Goal: Participate in discussion: Engage in conversation with other users on a specific topic

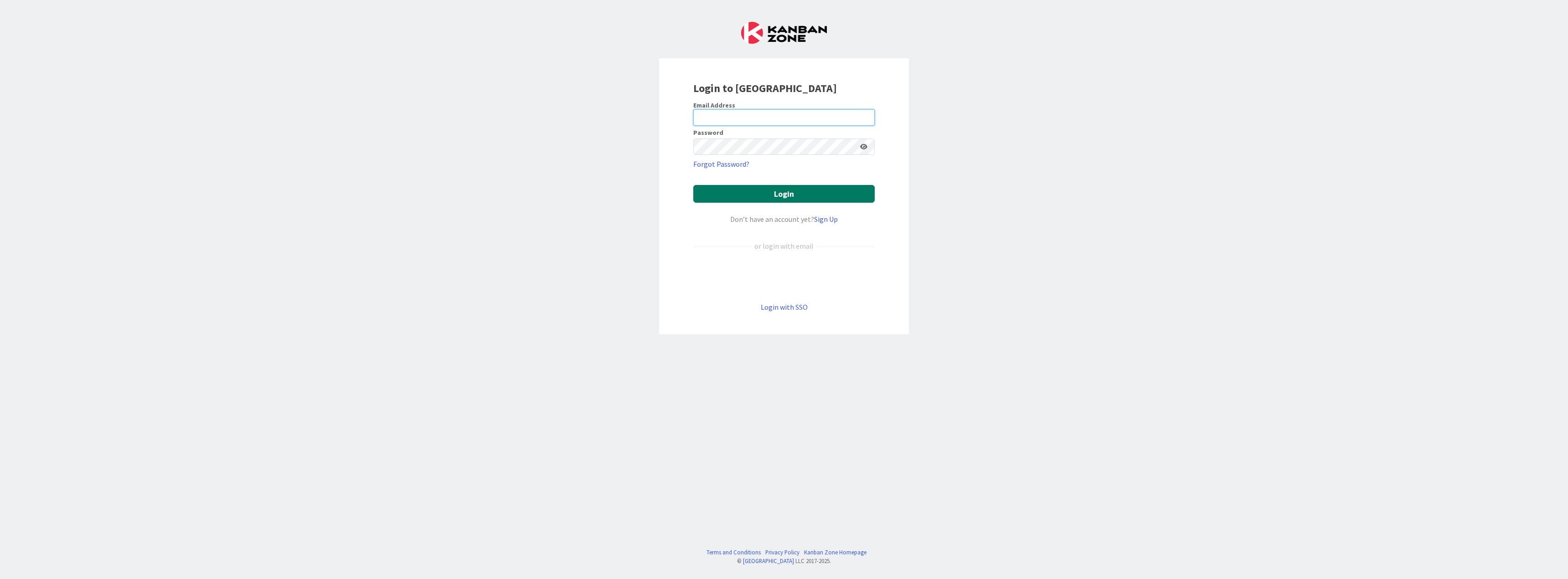
type input "[PERSON_NAME][EMAIL_ADDRESS][DOMAIN_NAME]"
click at [788, 192] on button "Login" at bounding box center [784, 193] width 181 height 18
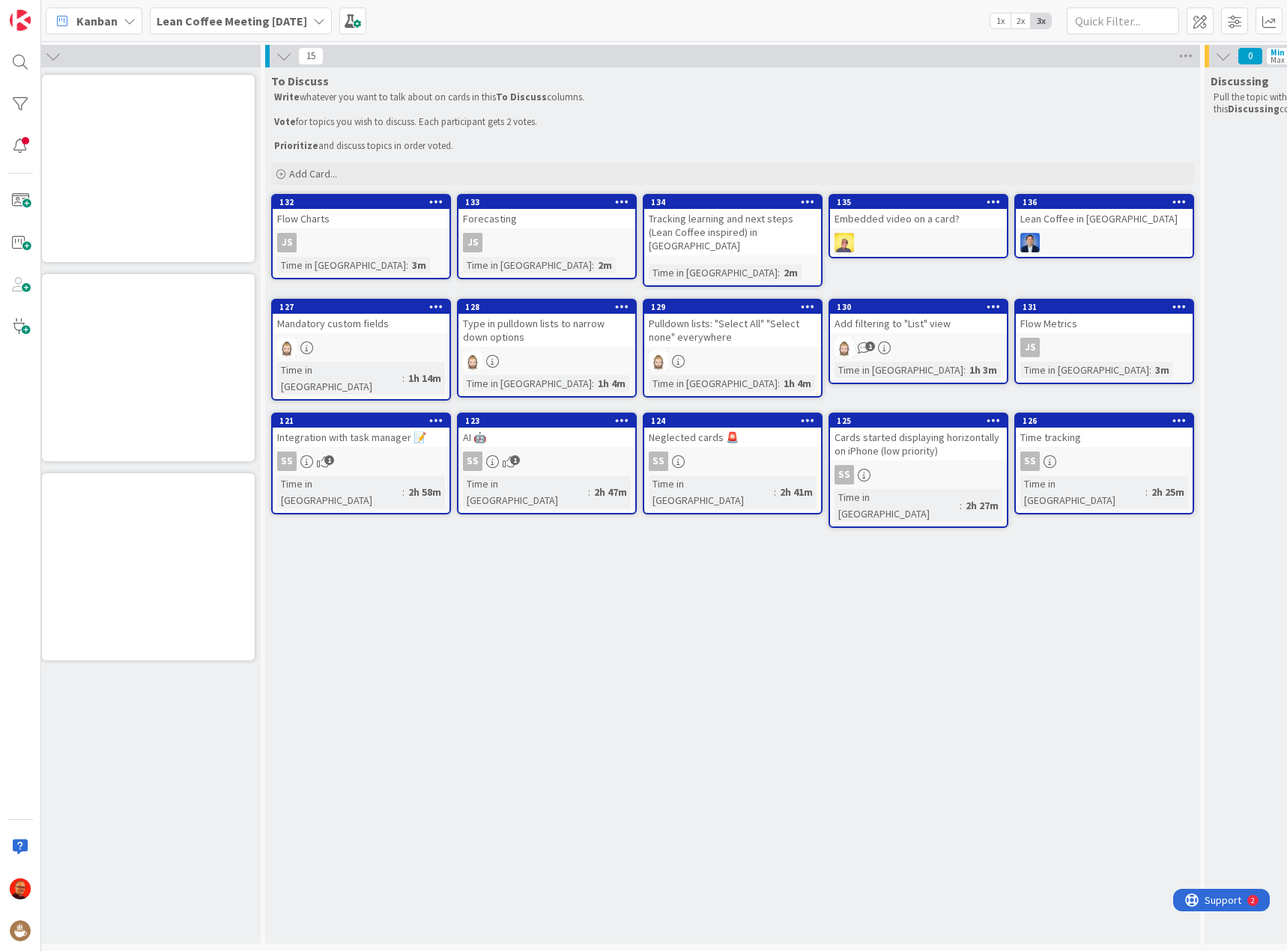
scroll to position [0, 6]
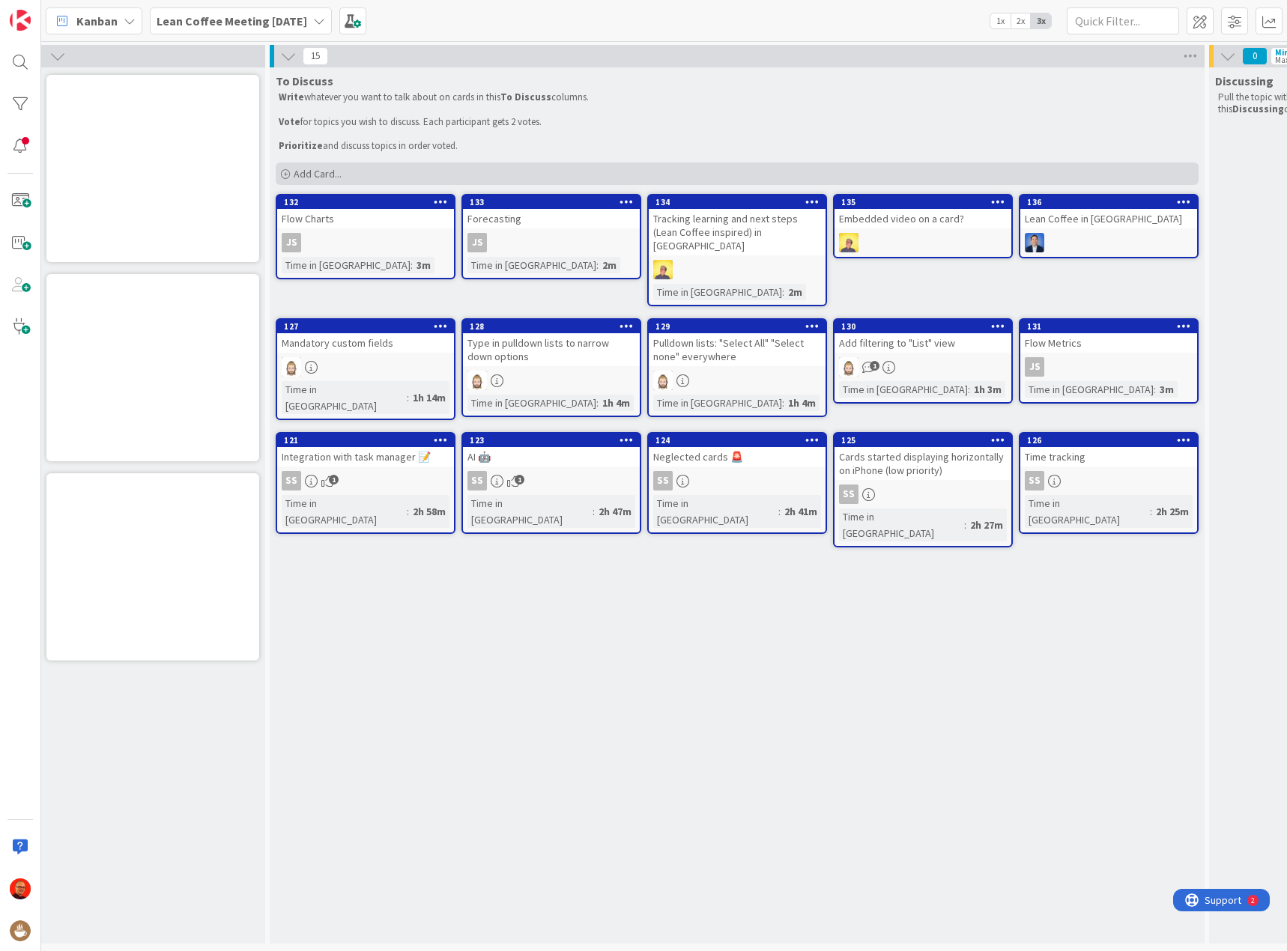
click at [347, 168] on div "Add Card..." at bounding box center [737, 173] width 923 height 22
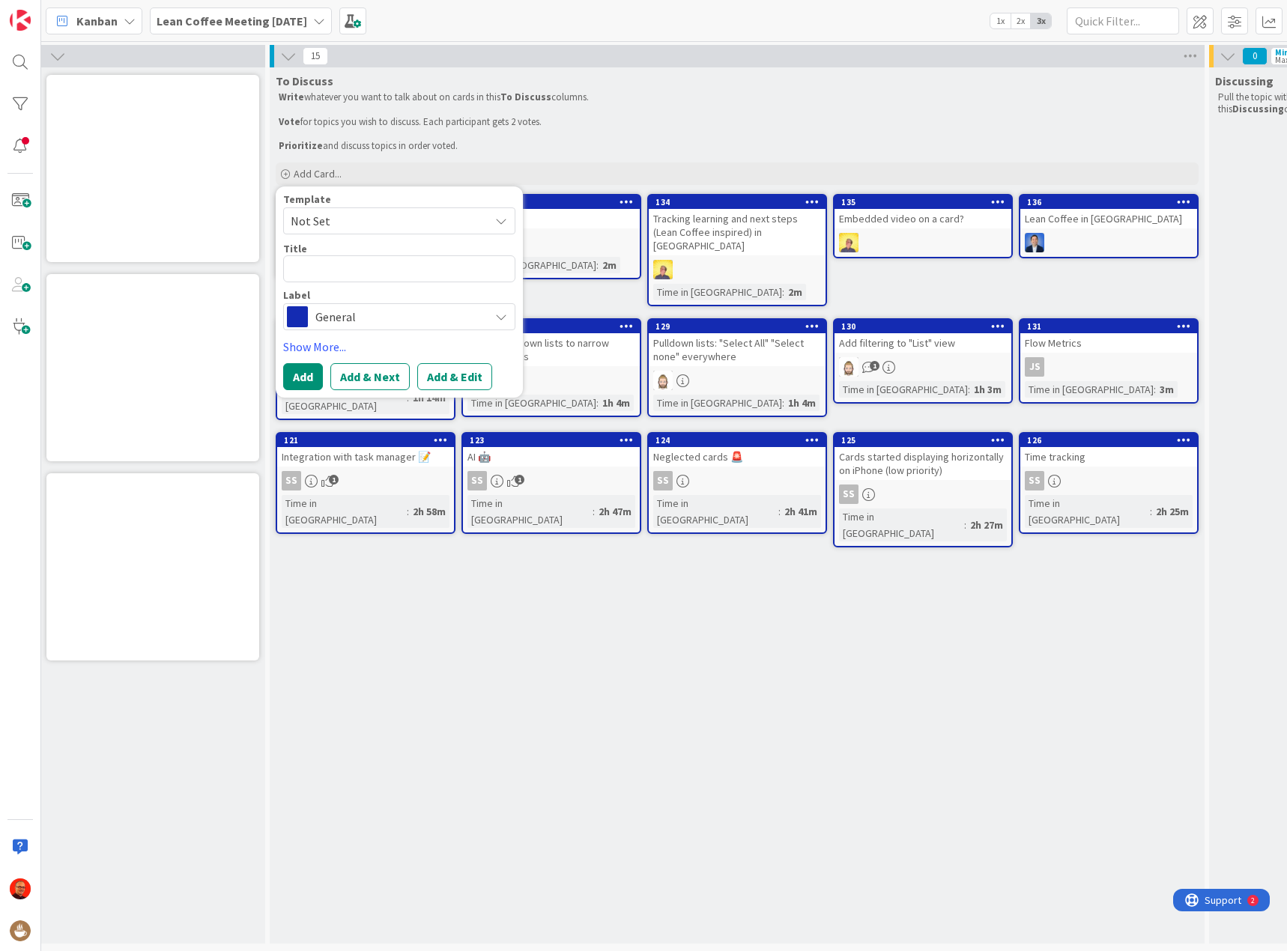
type textarea "x"
type textarea "What's the most counterintuitive kanban visualization lesson you've learned in …"
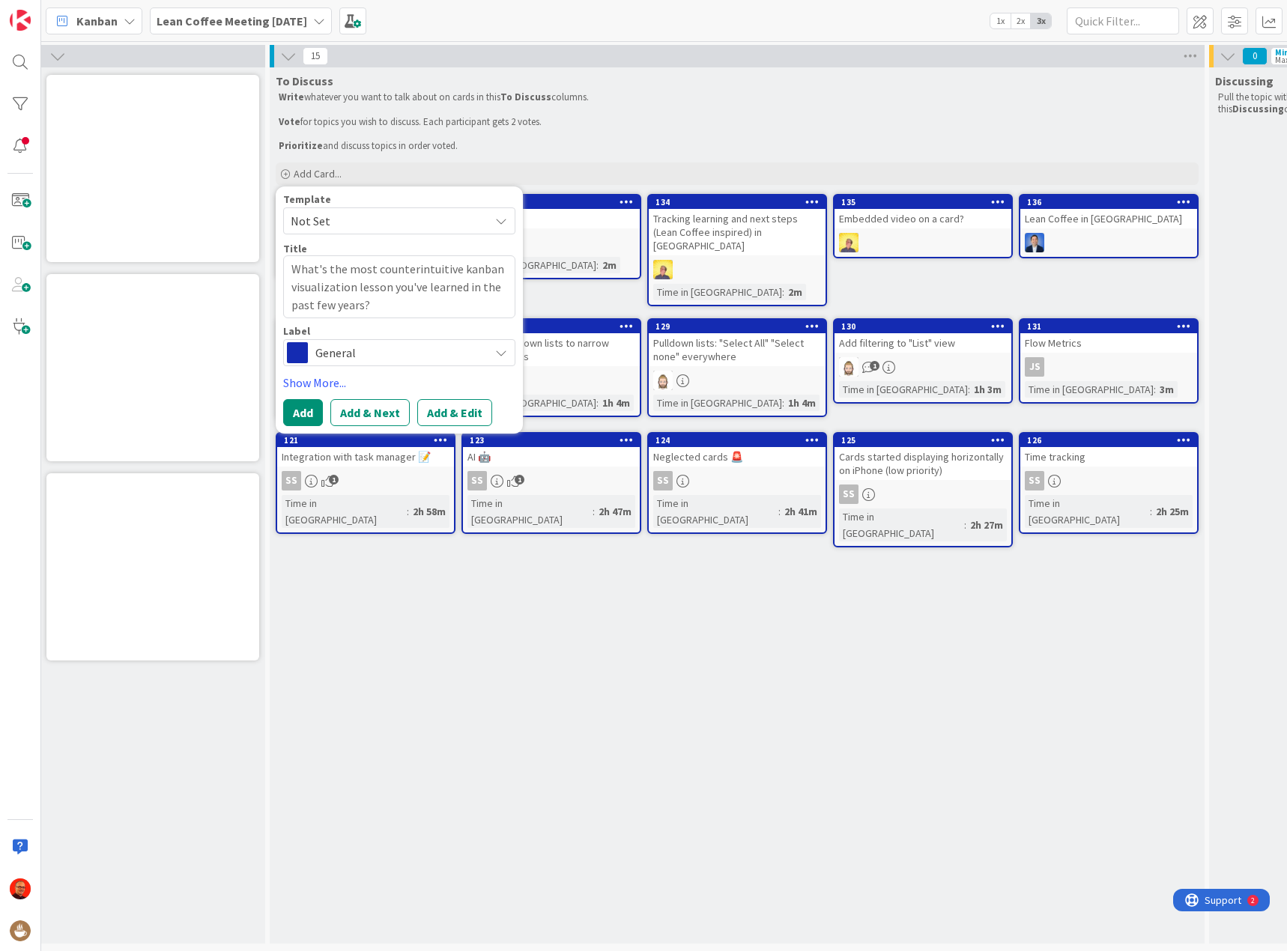
click at [390, 268] on textarea "What's the most counterintuitive kanban visualization lesson you've learned in …" at bounding box center [399, 286] width 232 height 63
type textarea "x"
type textarea "What's the most ikanban visualization lesson you've learned in the past few yea…"
type textarea "x"
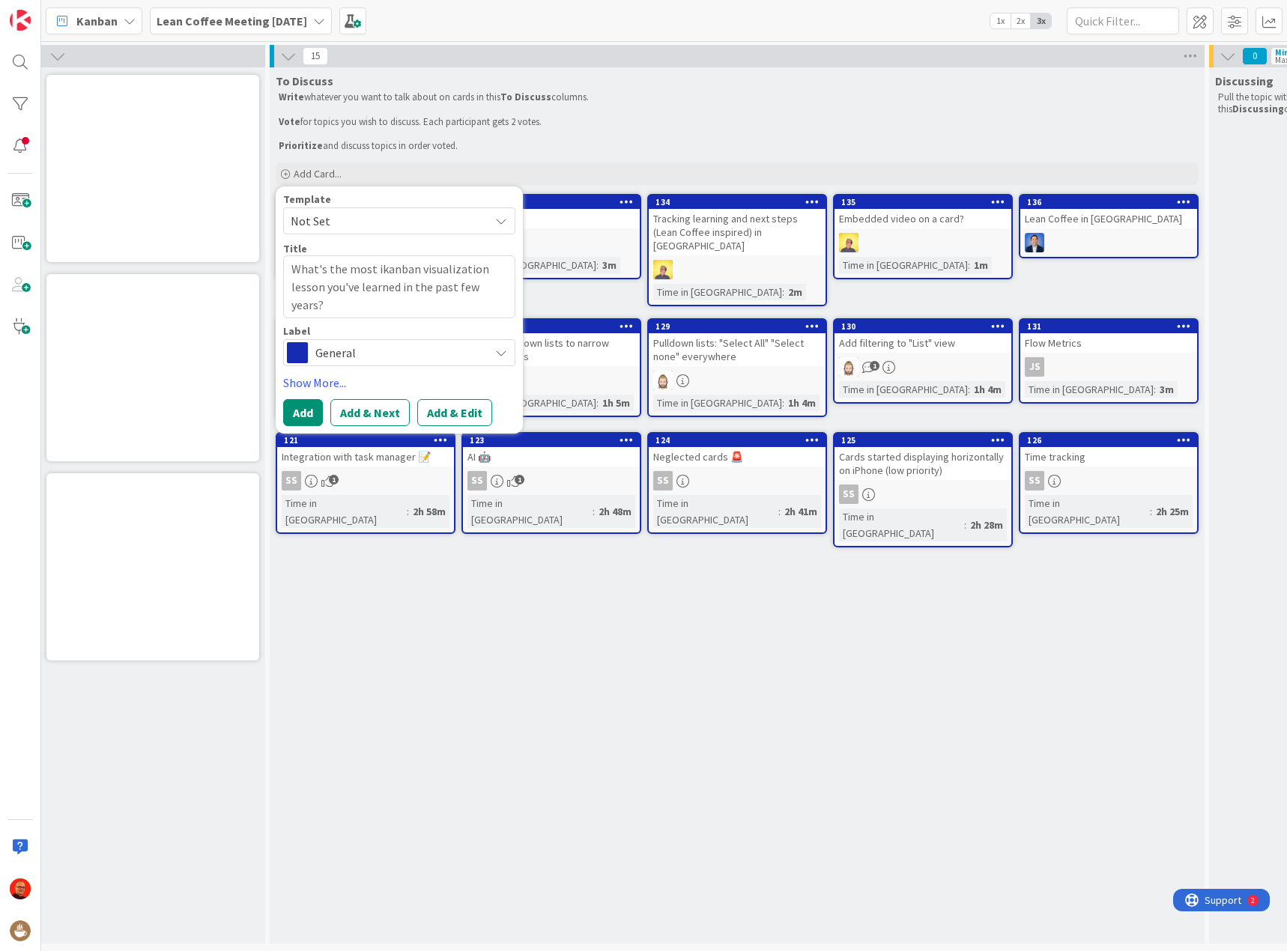
type textarea "What's the most inkanban visualization lesson you've learned in the past few ye…"
type textarea "x"
type textarea "What's the most intkanban visualization lesson you've learned in the past few y…"
type textarea "x"
type textarea "What's the most intekanban visualization lesson you've learned in the past few …"
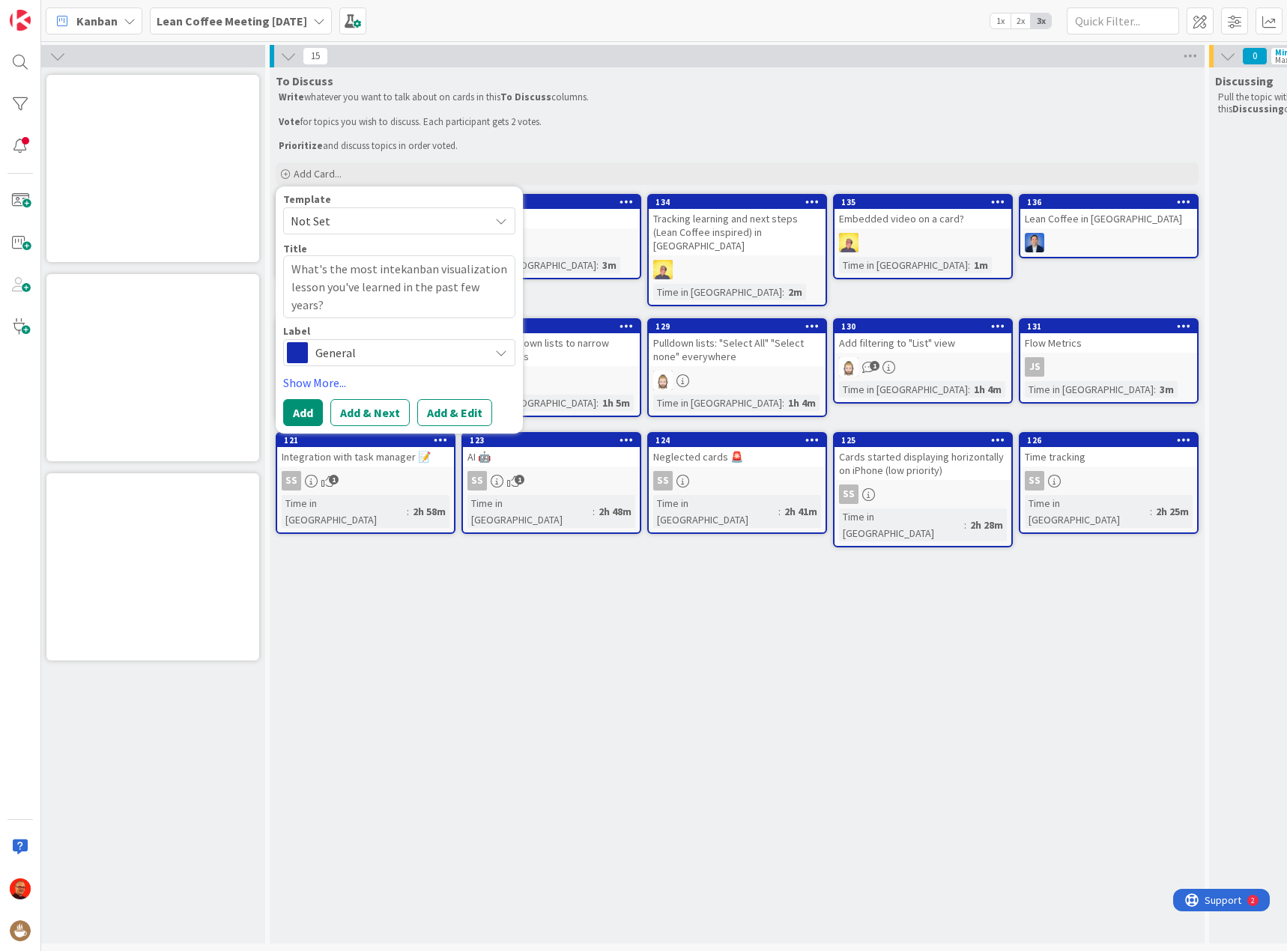
type textarea "x"
type textarea "What's the most interkanban visualization lesson you've learned in the past few…"
type textarea "x"
type textarea "What's the most interekanban visualization lesson you've learned in the past fe…"
type textarea "x"
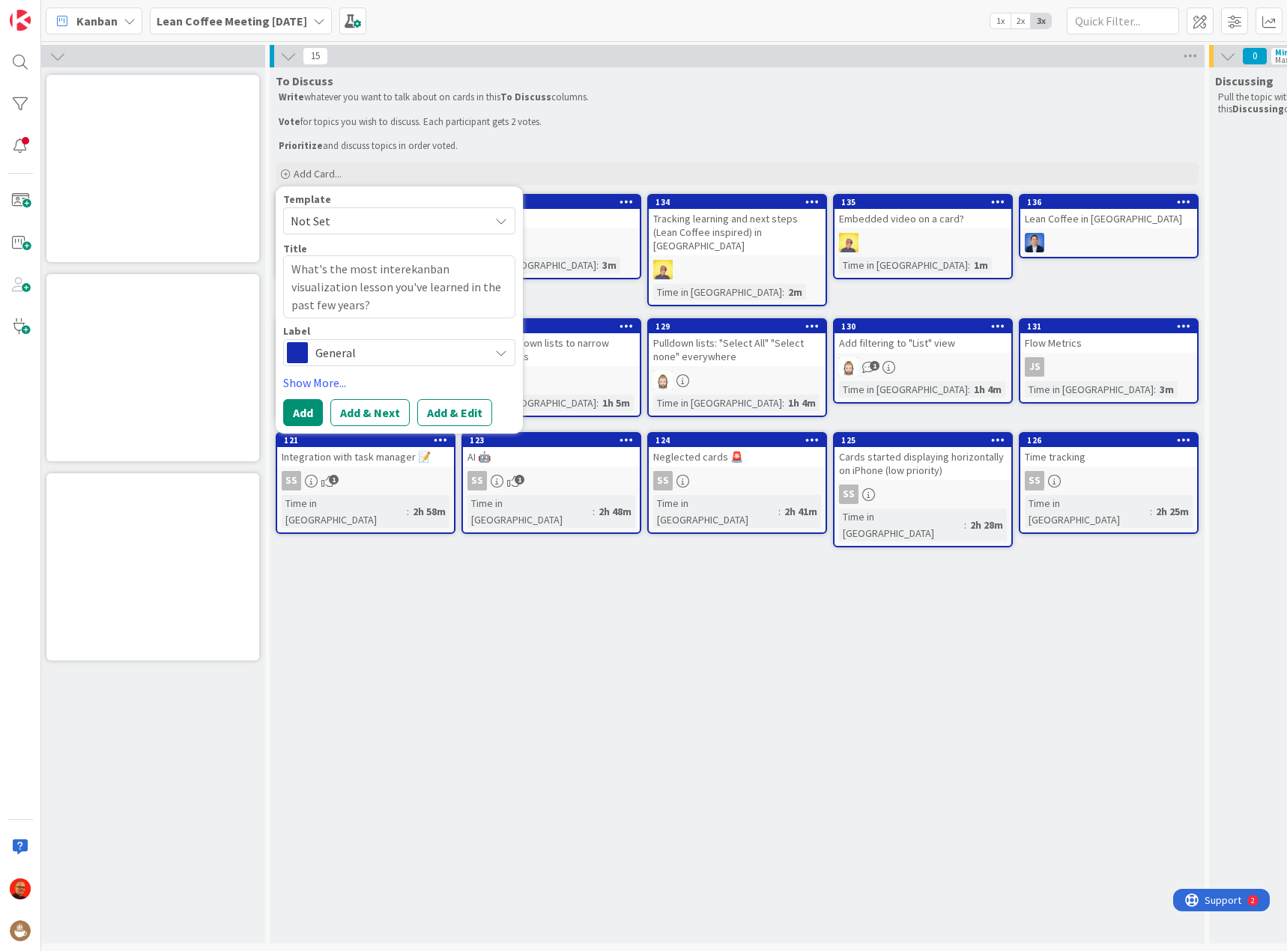
type textarea "What's the most intereskanban visualization lesson you've learned in the past f…"
type textarea "x"
type textarea "What's the most interestkanban visualization lesson you've learned in the past …"
type textarea "x"
type textarea "What's the most interestikanban visualization lesson you've learned in the past…"
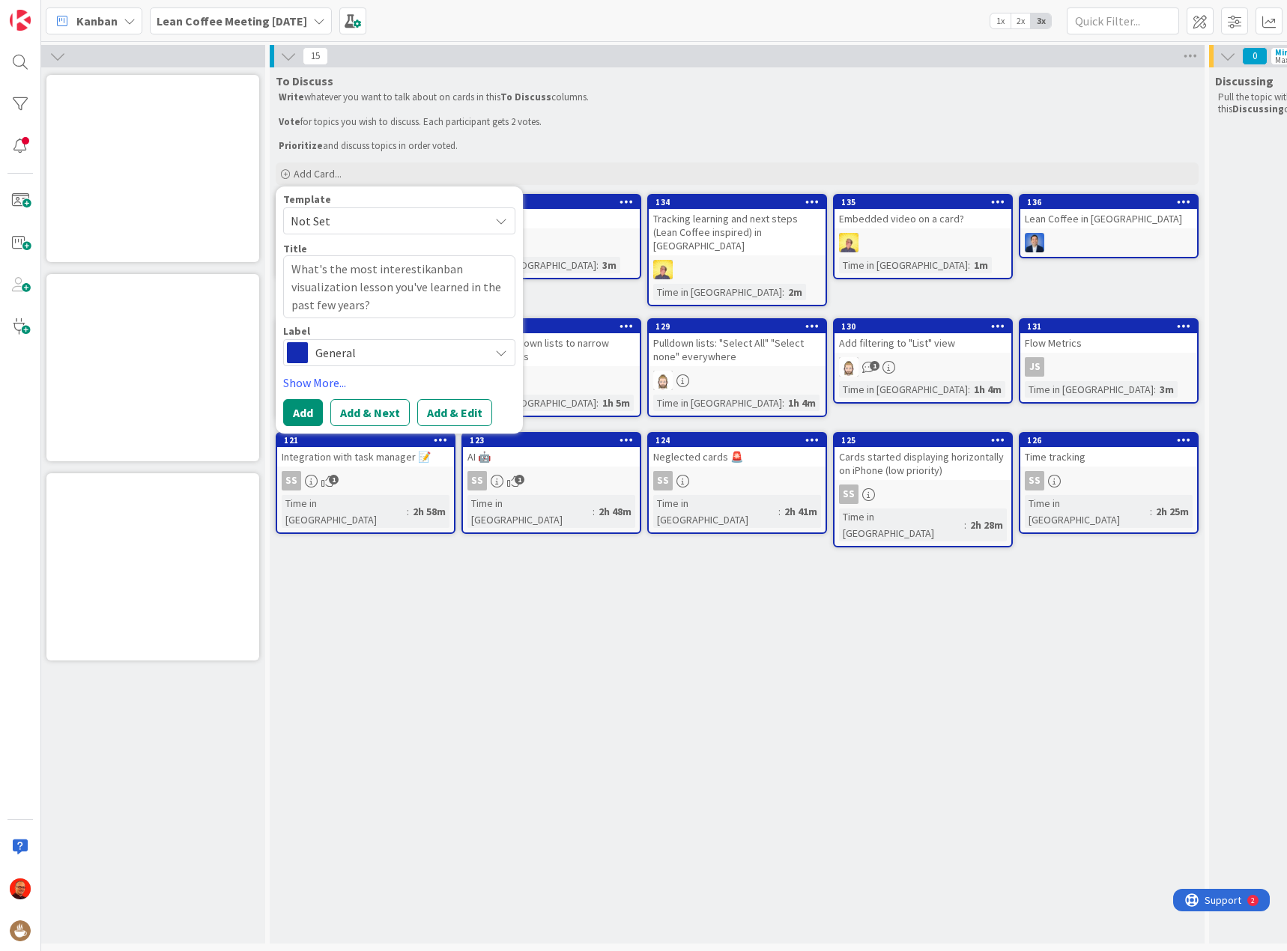
type textarea "x"
type textarea "What's the most interestinkanban visualization lesson you've learned in the pas…"
type textarea "x"
type textarea "What's the most interestingkanban visualization lesson you've learned in the pa…"
type textarea "x"
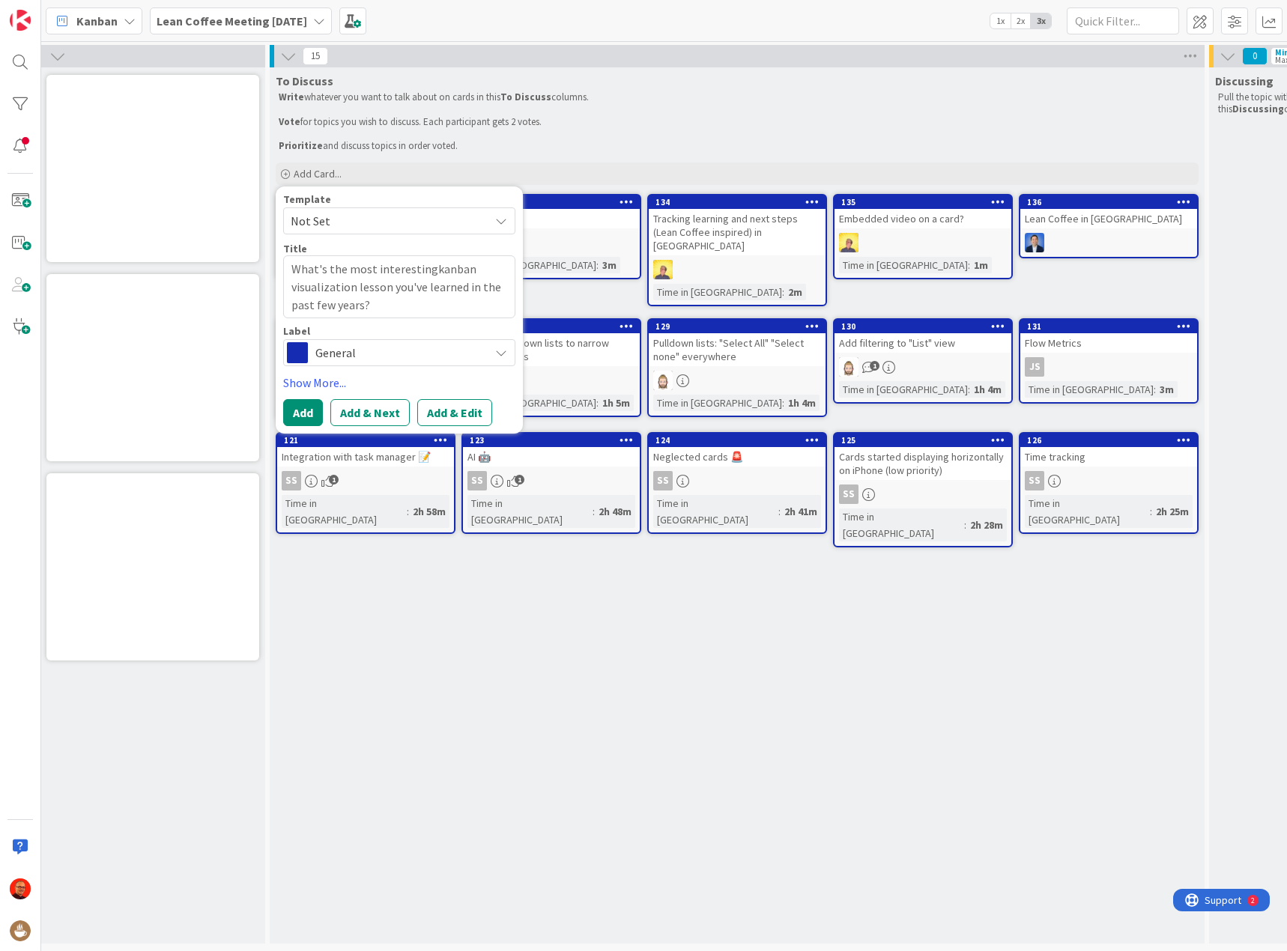
type textarea "What's the most interesting/kanban visualization lesson you've learned in the p…"
type textarea "x"
type textarea "What's the most interesting/ckanban visualization lesson you've learned in the …"
type textarea "x"
type textarea "What's the most interesting/cokanban visualization lesson you've learned in the…"
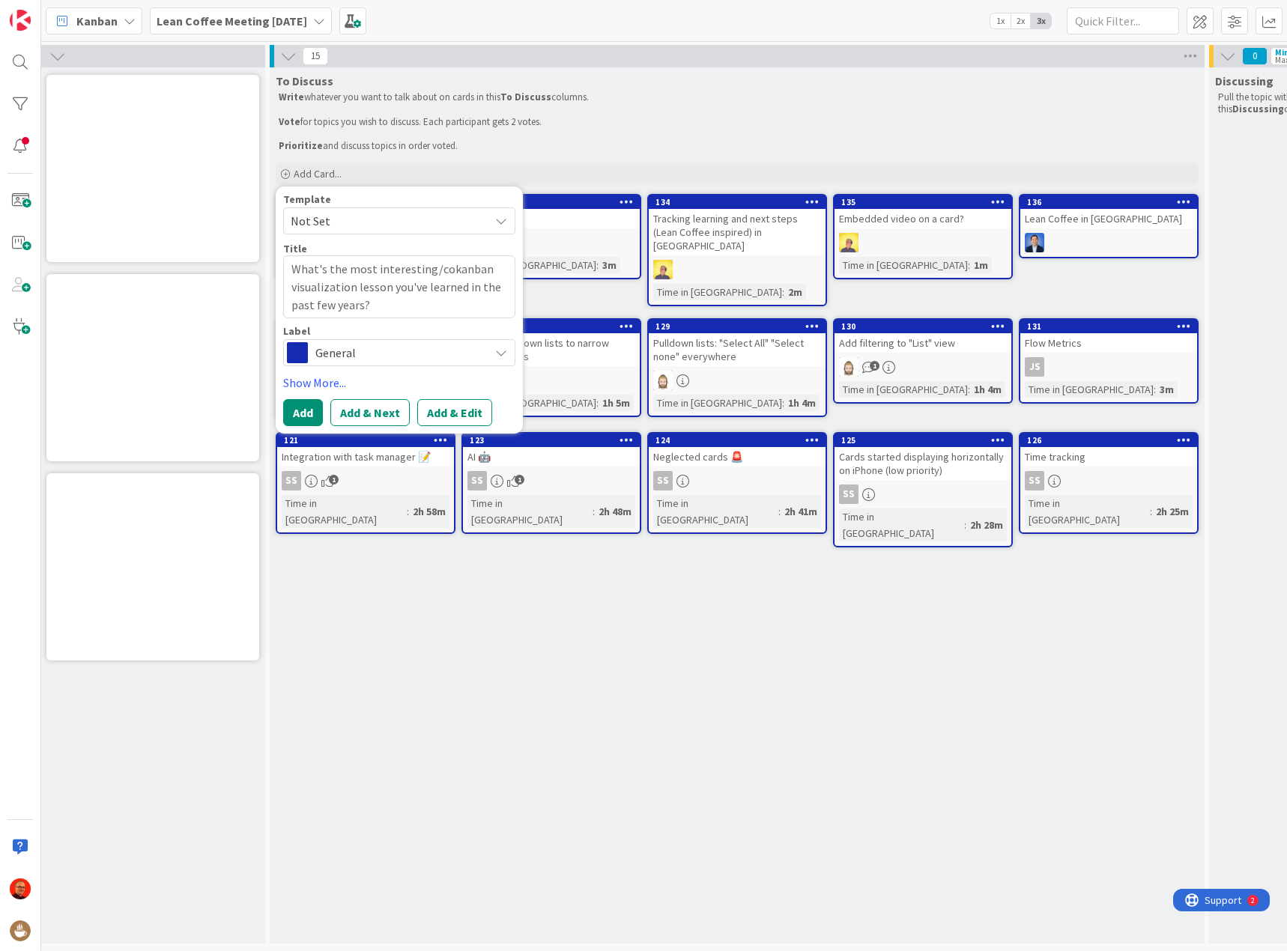
type textarea "x"
type textarea "What's the most interesting/coukanban visualization lesson you've learned in th…"
type textarea "x"
type textarea "What's the most interesting/counkanban visualization lesson you've learned in t…"
type textarea "x"
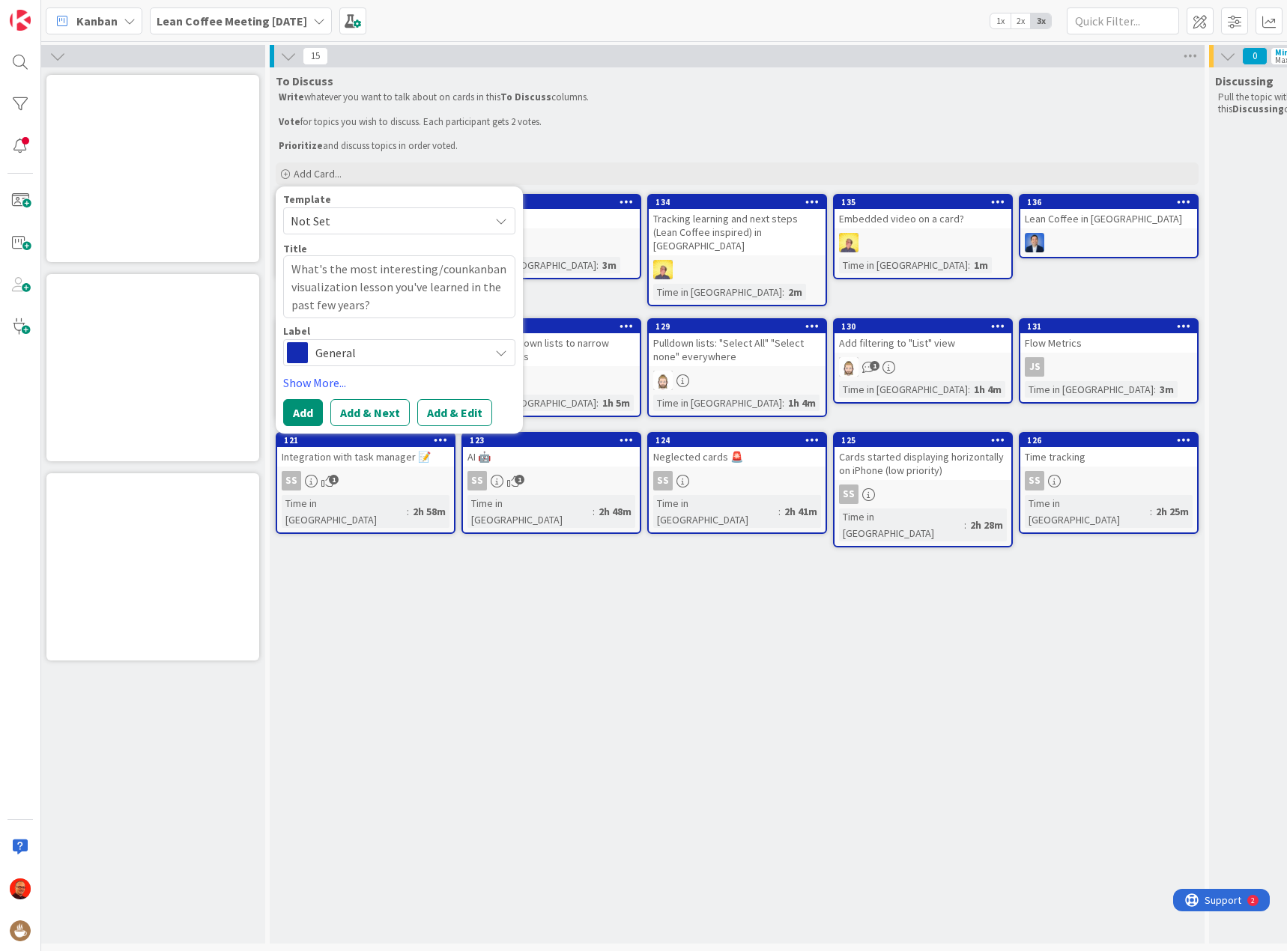
type textarea "What's the most interesting/countkanban visualization lesson you've learned in …"
type textarea "x"
type textarea "What's the most interesting/countekanban visualization lesson you've learned in…"
type textarea "x"
type textarea "What's the most interesting/counterkanban visualization lesson you've learned i…"
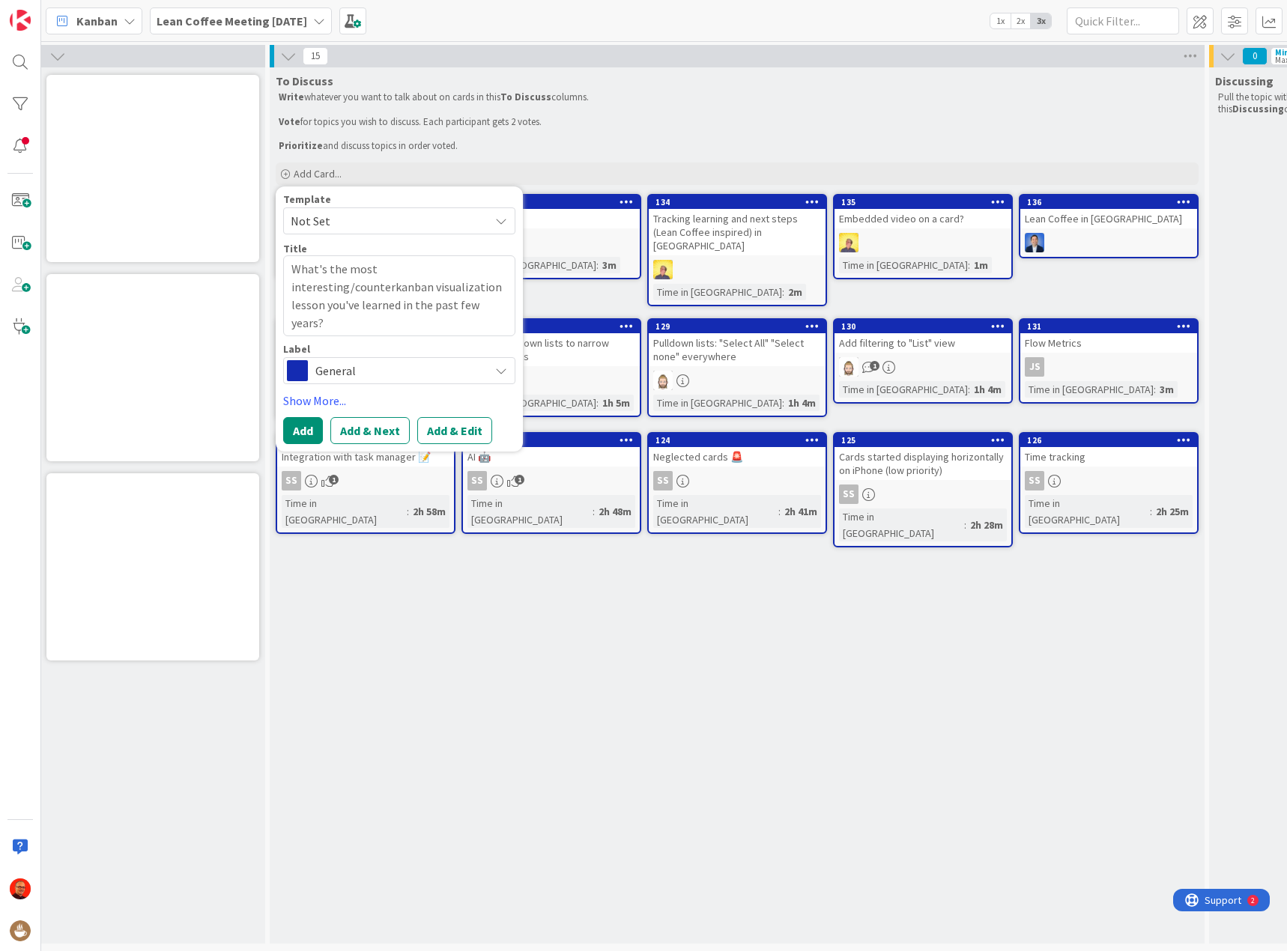
type textarea "x"
type textarea "What's the most interesting/counterikanban visualization lesson you've learned …"
type textarea "x"
type textarea "What's the most interesting/counterinkanban visualization lesson you've learned…"
type textarea "x"
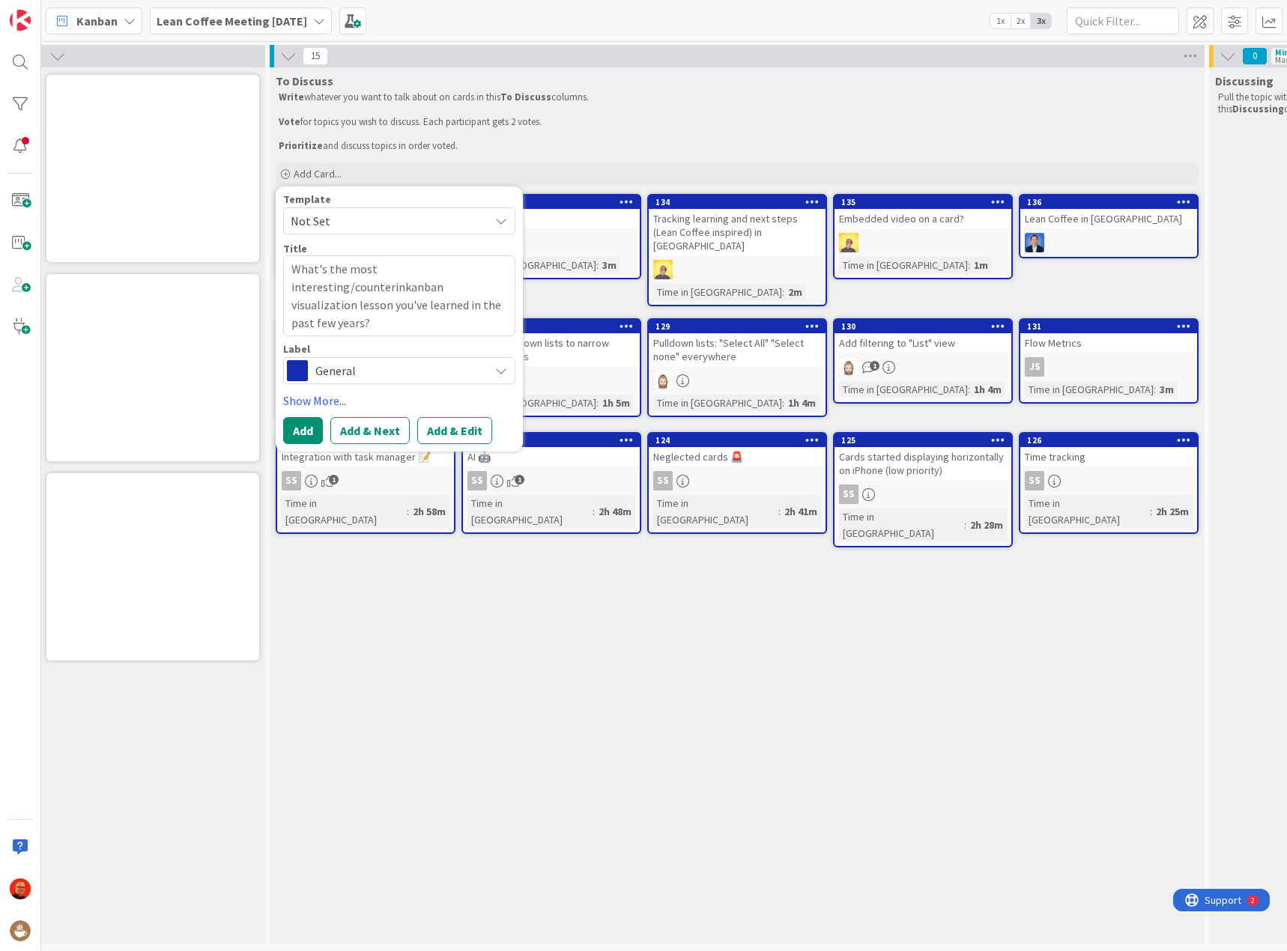
type textarea "What's the most interesting/counterikanban visualization lesson you've learned …"
type textarea "x"
type textarea "What's the most interesting/counterkanban visualization lesson you've learned i…"
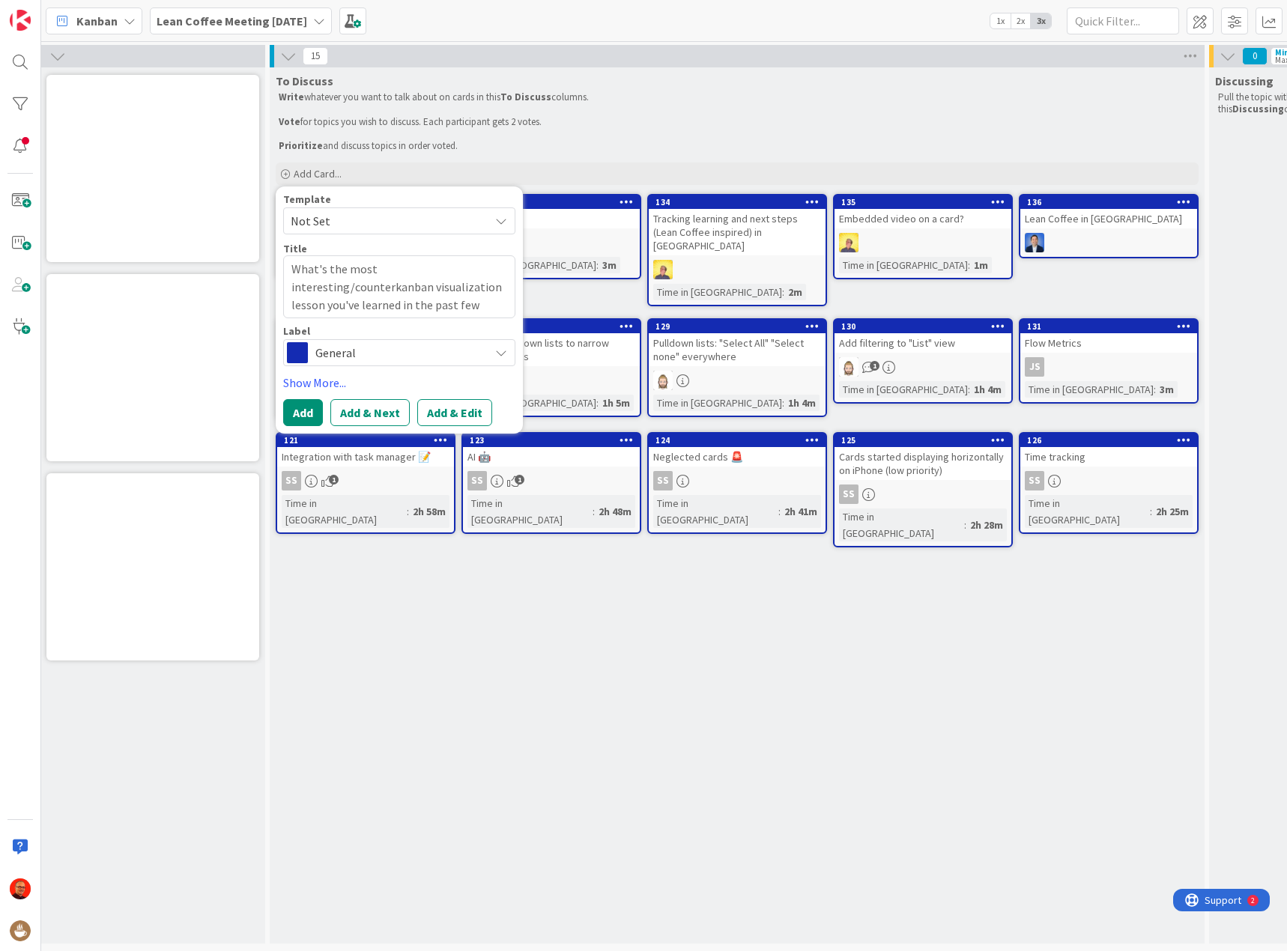
type textarea "x"
type textarea "What's the most interesting/countekanban visualization lesson you've learned in…"
type textarea "x"
type textarea "What's the most interesting/countkanban visualization lesson you've learned in …"
type textarea "x"
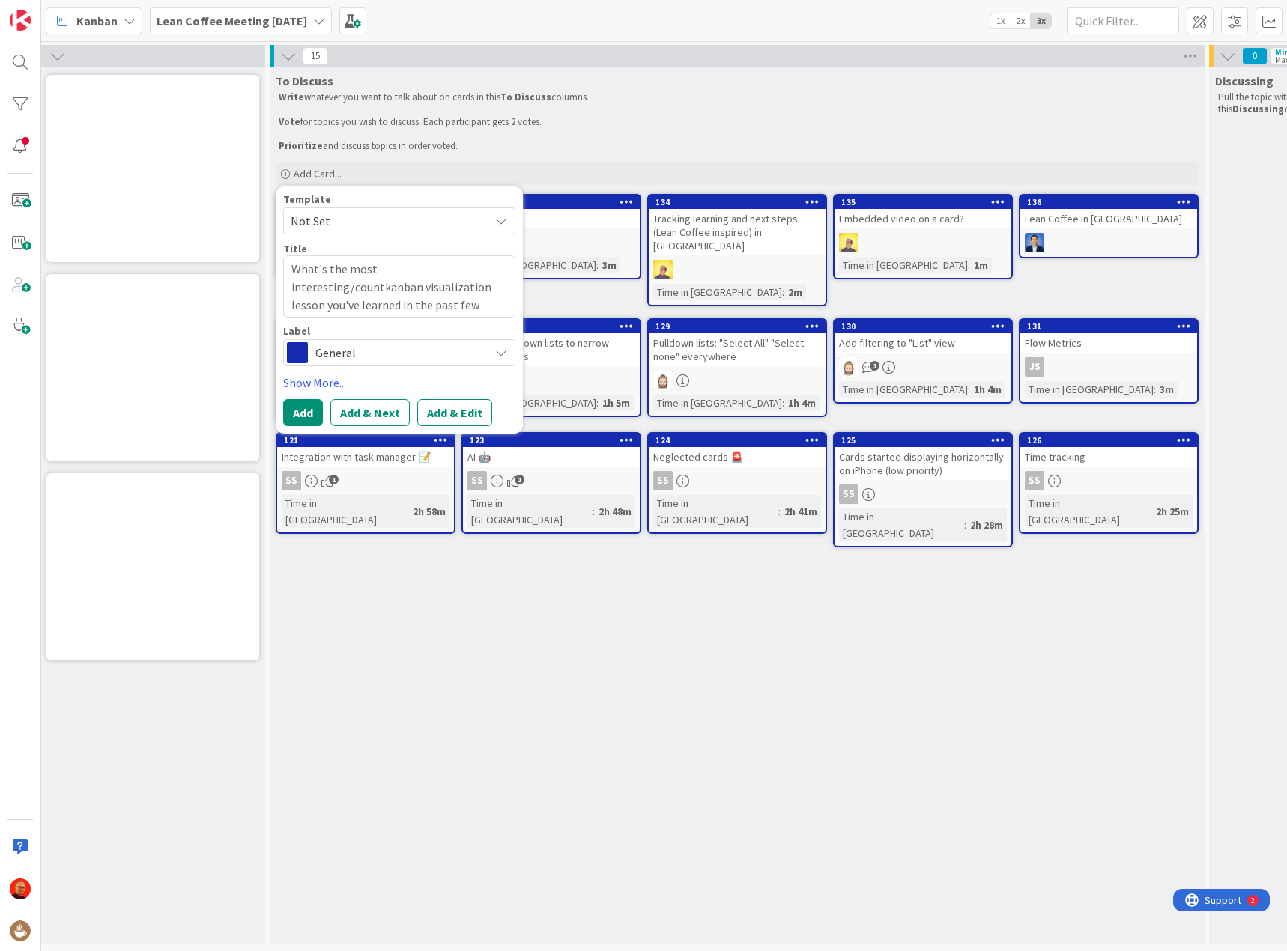
type textarea "What's the most interesting/counkanban visualization lesson you've learned in t…"
type textarea "x"
type textarea "What's the most interesting/coukanban visualization lesson you've learned in th…"
type textarea "x"
type textarea "What's the most interesting/cokanban visualization lesson you've learned in the…"
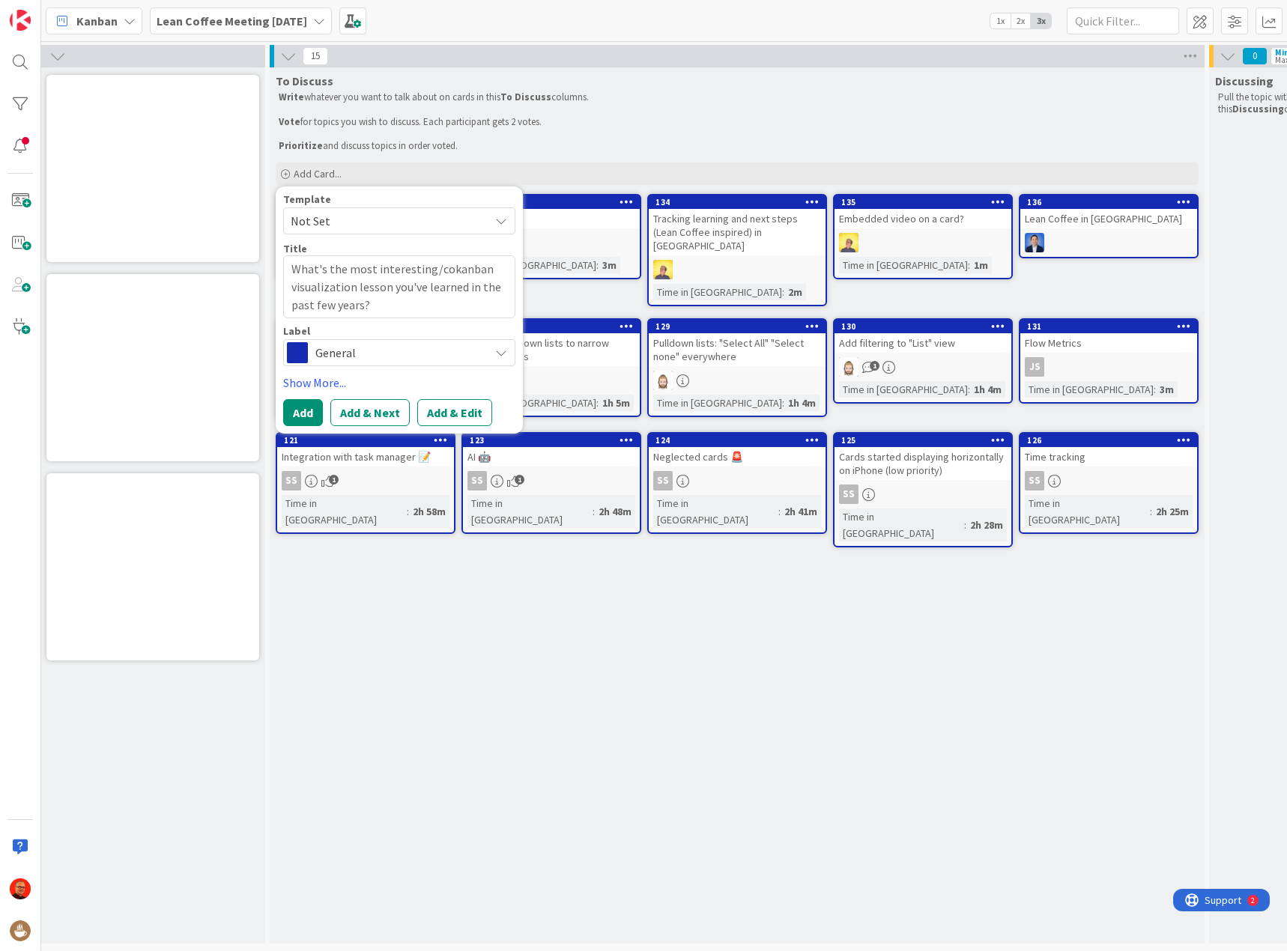
type textarea "x"
type textarea "What's the most interesting/ckanban visualization lesson you've learned in the …"
type textarea "x"
type textarea "What's the most interesting/kanban visualization lesson you've learned in the p…"
type textarea "x"
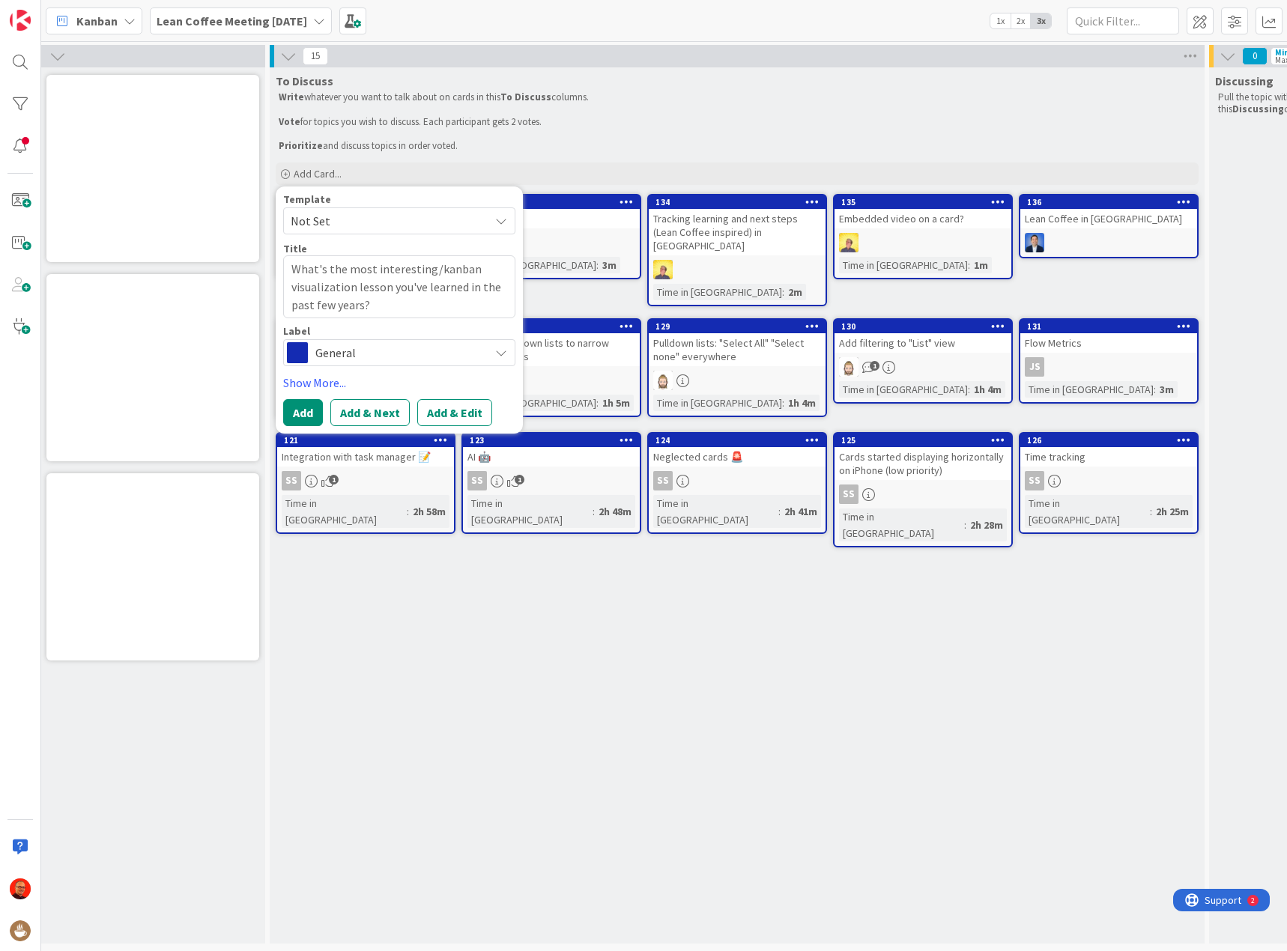
type textarea "What's the most interestingkanban visualization lesson you've learned in the pa…"
type textarea "x"
type textarea "What's the most interesting kanban visualization lesson you've learned in the p…"
type textarea "x"
type textarea "What's the most interesting (kanban visualization lesson you've learned in the …"
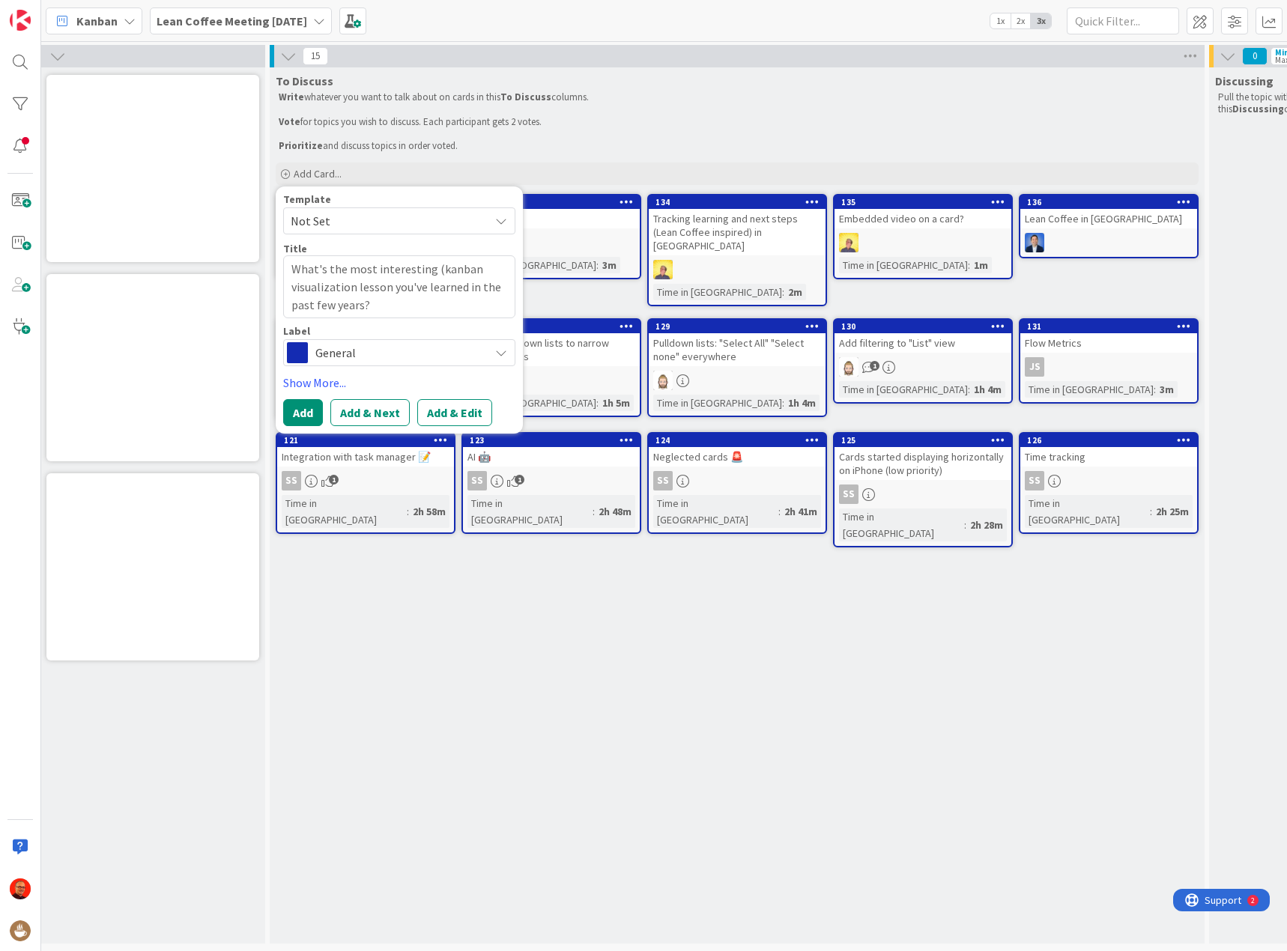
type textarea "x"
type textarea "What's the most interesting (okanban visualization lesson you've learned in the…"
type textarea "x"
type textarea "What's the most interesting (orkanban visualization lesson you've learned in th…"
type textarea "x"
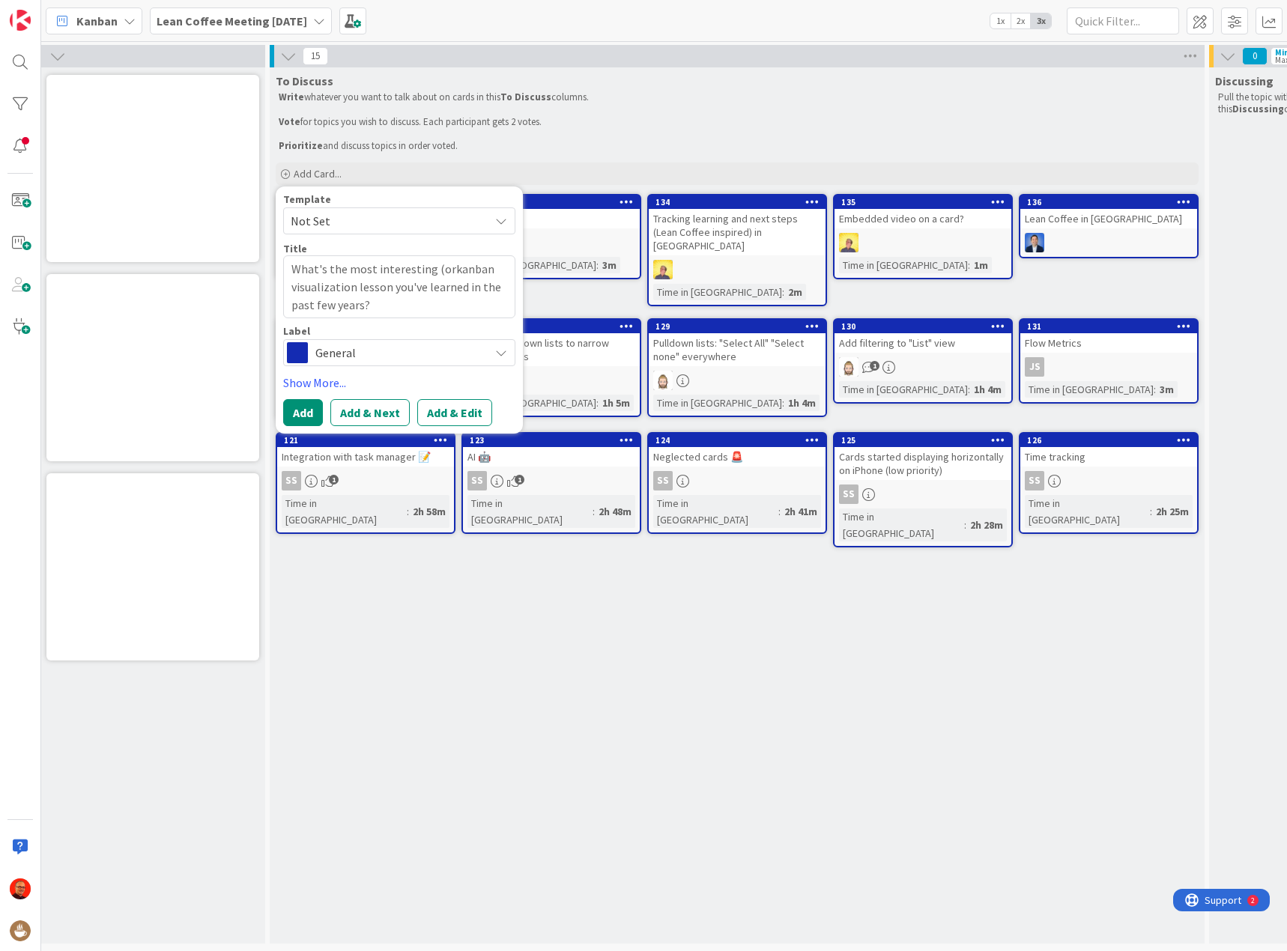
type textarea "What's the most interesting (or kanban visualization lesson you've learned in t…"
type textarea "x"
type textarea "What's the most interesting (or ckanban visualization lesson you've learned in …"
type textarea "x"
type textarea "What's the most interesting (or cokanban visualization lesson you've learned in…"
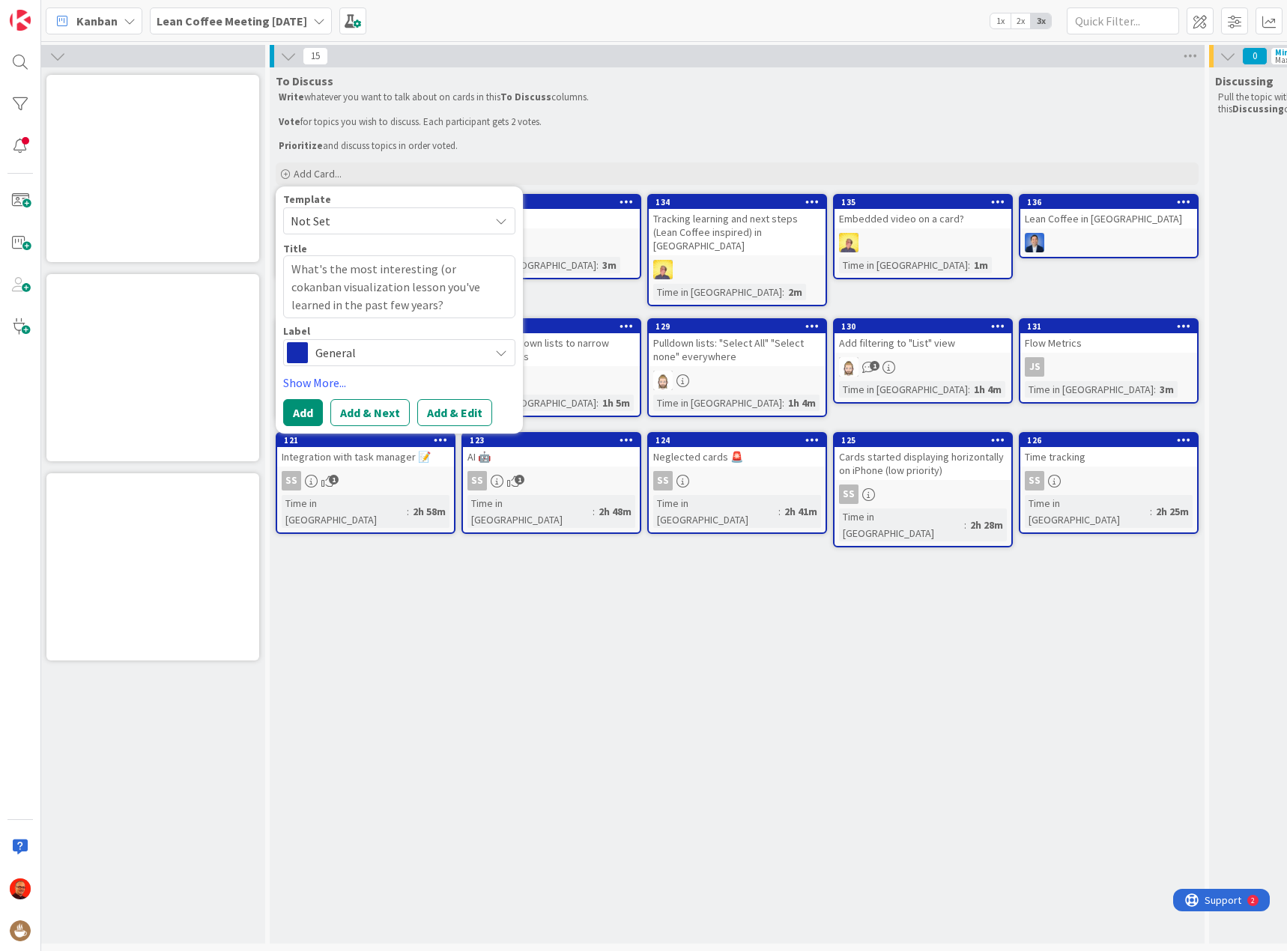
type textarea "x"
type textarea "What's the most interesting (or coukanban visualization lesson you've learned i…"
type textarea "x"
type textarea "What's the most interesting (or counkanban visualization lesson you've learned …"
type textarea "x"
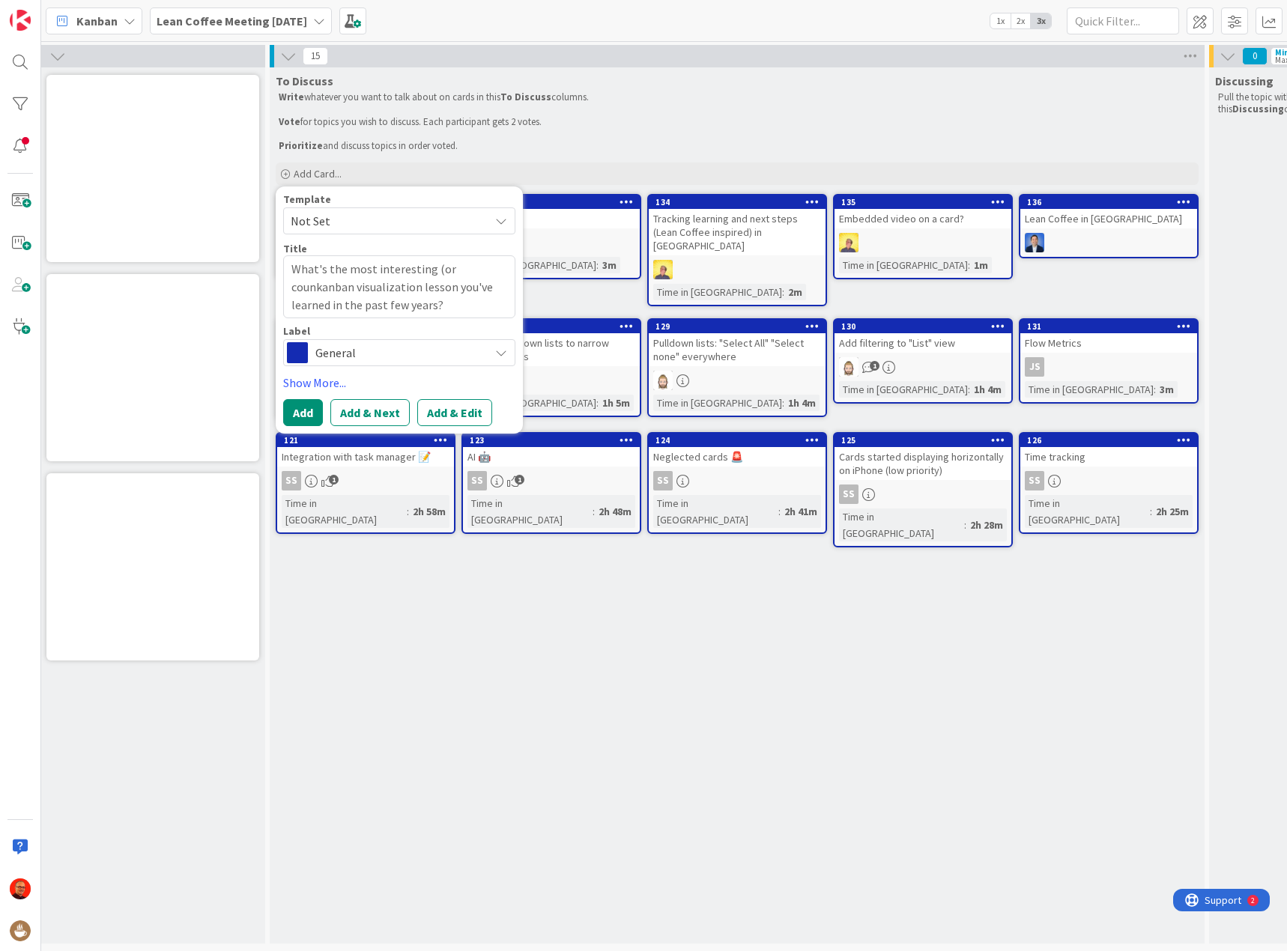
type textarea "What's the most interesting (or countkanban visualization lesson you've learned…"
type textarea "x"
type textarea "What's the most interesting (or countekanban visualization lesson you've learne…"
type textarea "x"
type textarea "What's the most interesting (or counterkanban visualization lesson you've learn…"
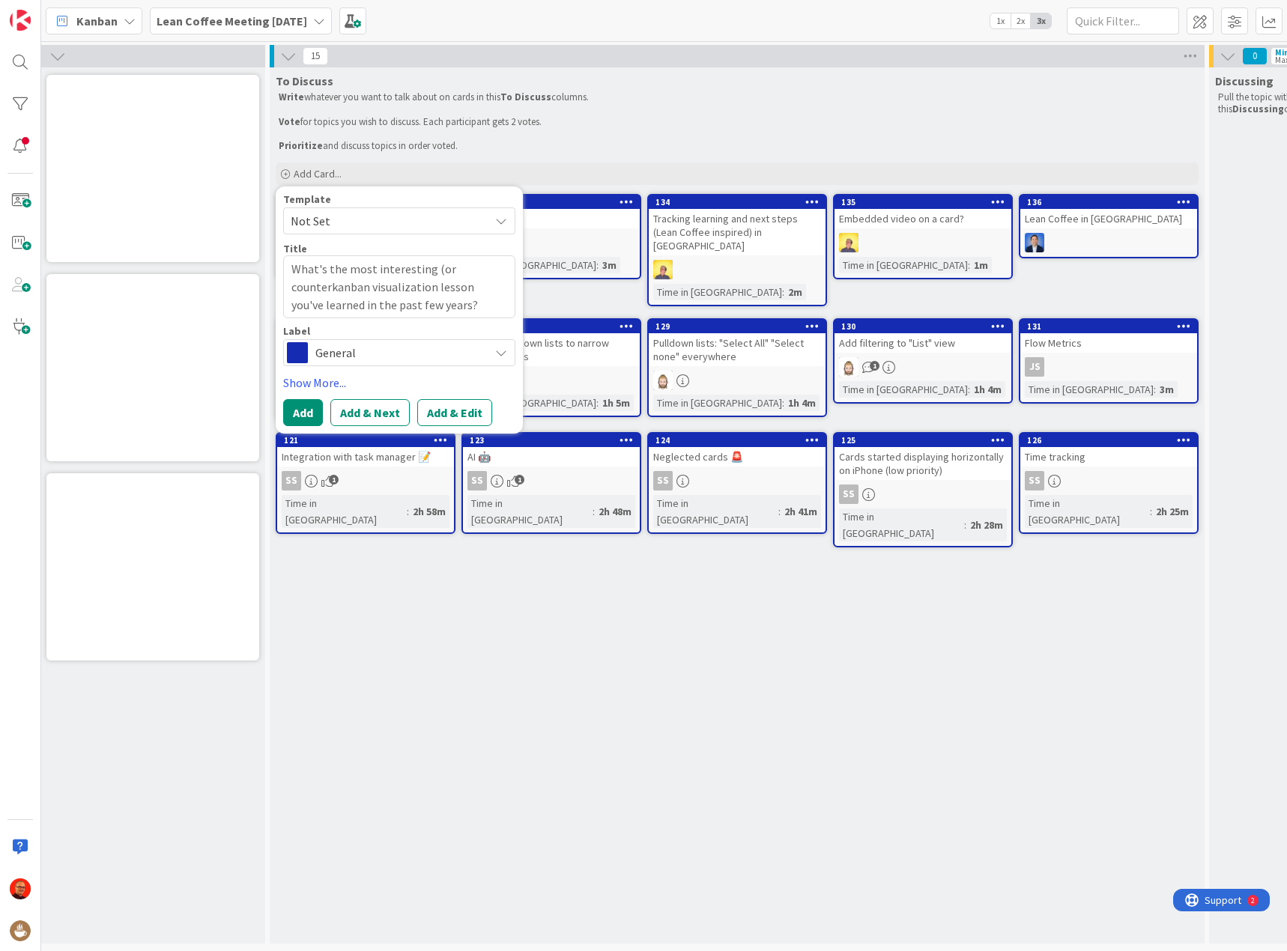
type textarea "x"
type textarea "What's the most interesting (or counterikanban visualization lesson you've lear…"
type textarea "x"
type textarea "What's the most interesting (or counterinkanban visualization lesson you've lea…"
type textarea "x"
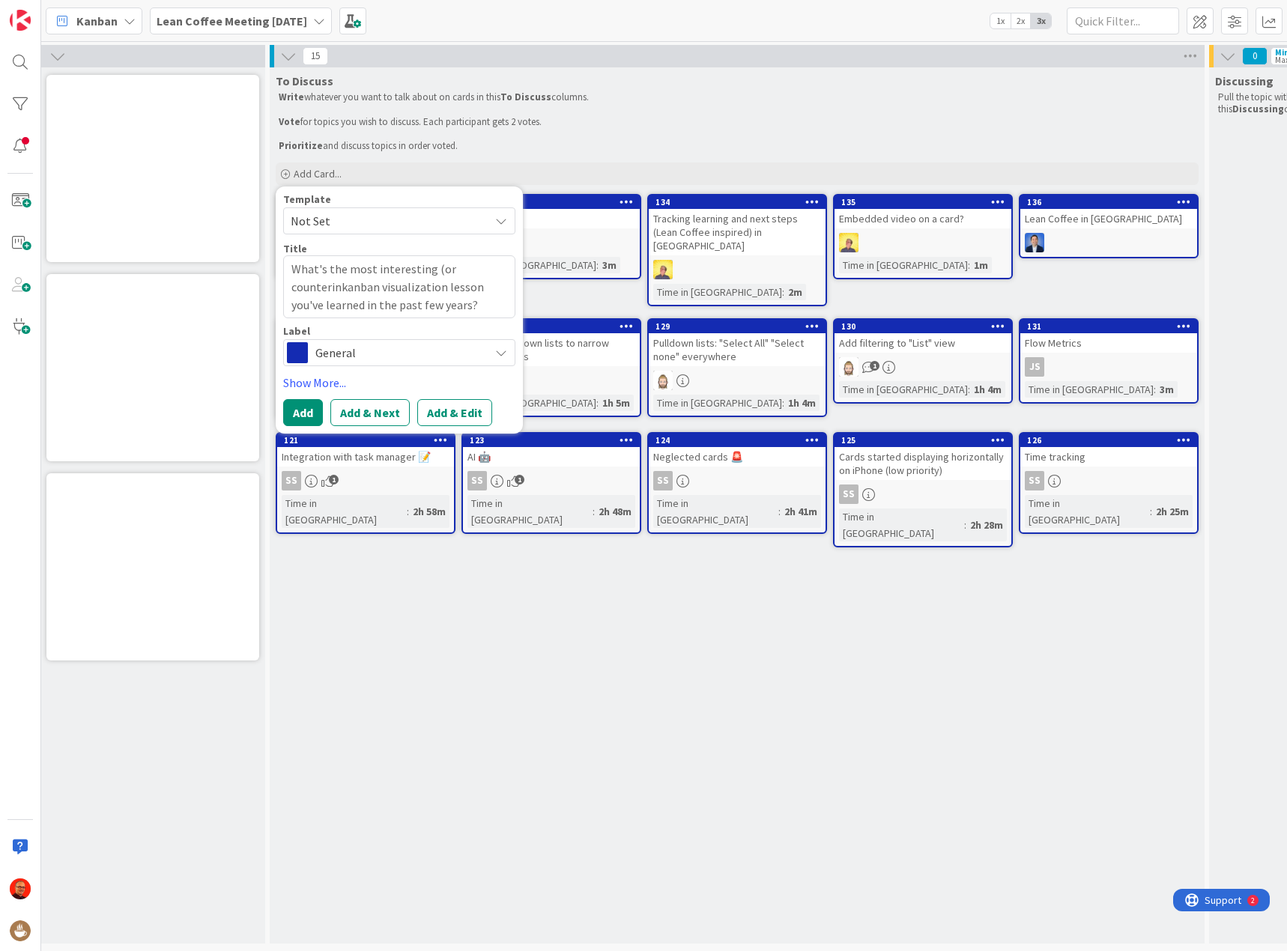
type textarea "What's the most interesting (or counterintkanban visualization lesson you've le…"
type textarea "x"
type textarea "What's the most interesting (or counterintukanban visualization lesson you've l…"
type textarea "x"
type textarea "What's the most interesting (or counterintuikanban visualization lesson you've …"
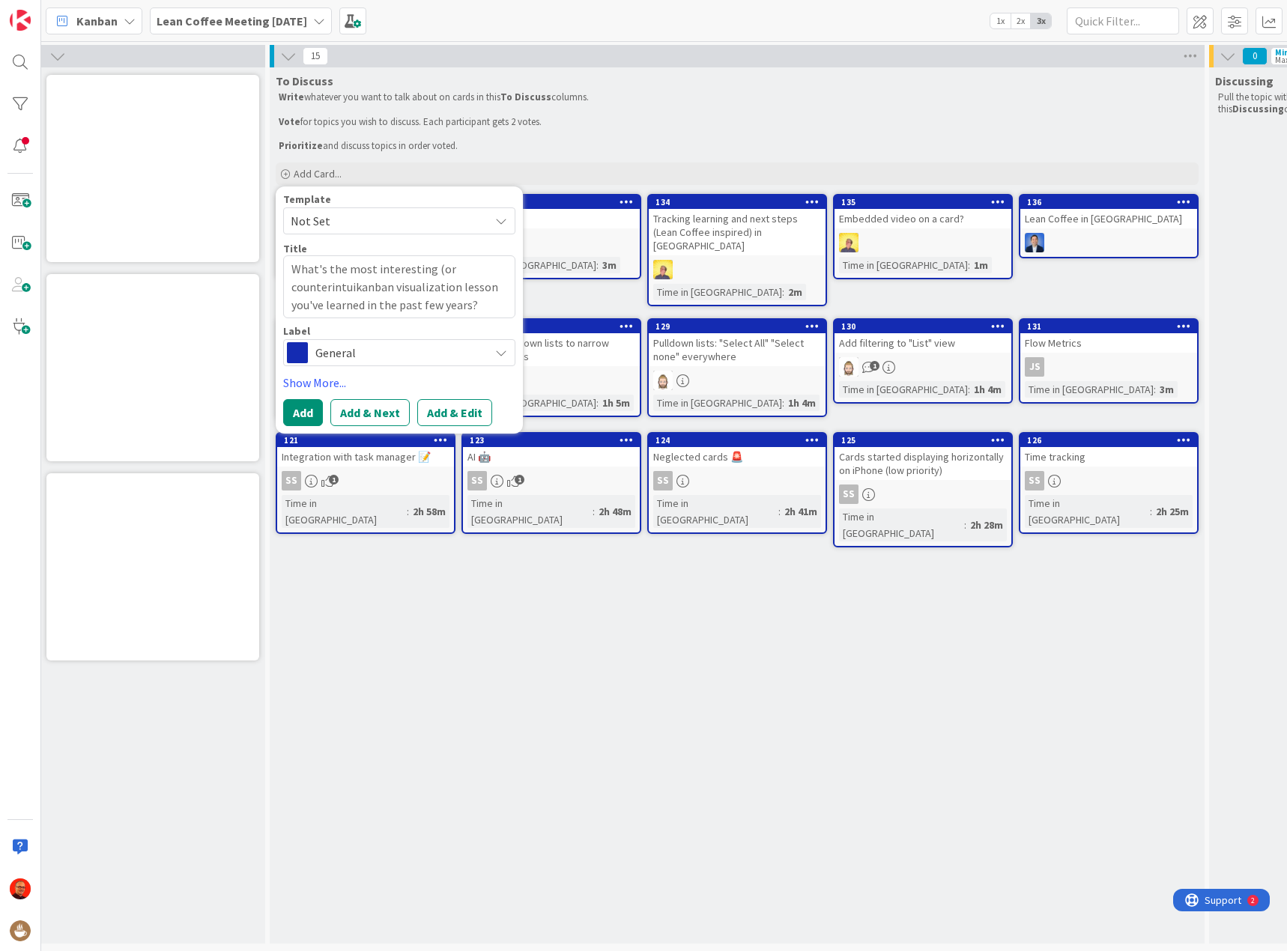
type textarea "x"
type textarea "What's the most interesting (or counterintuitkanban visualization lesson you've…"
type textarea "x"
type textarea "What's the most interesting (or counterintuitikanban visualization lesson you'v…"
type textarea "x"
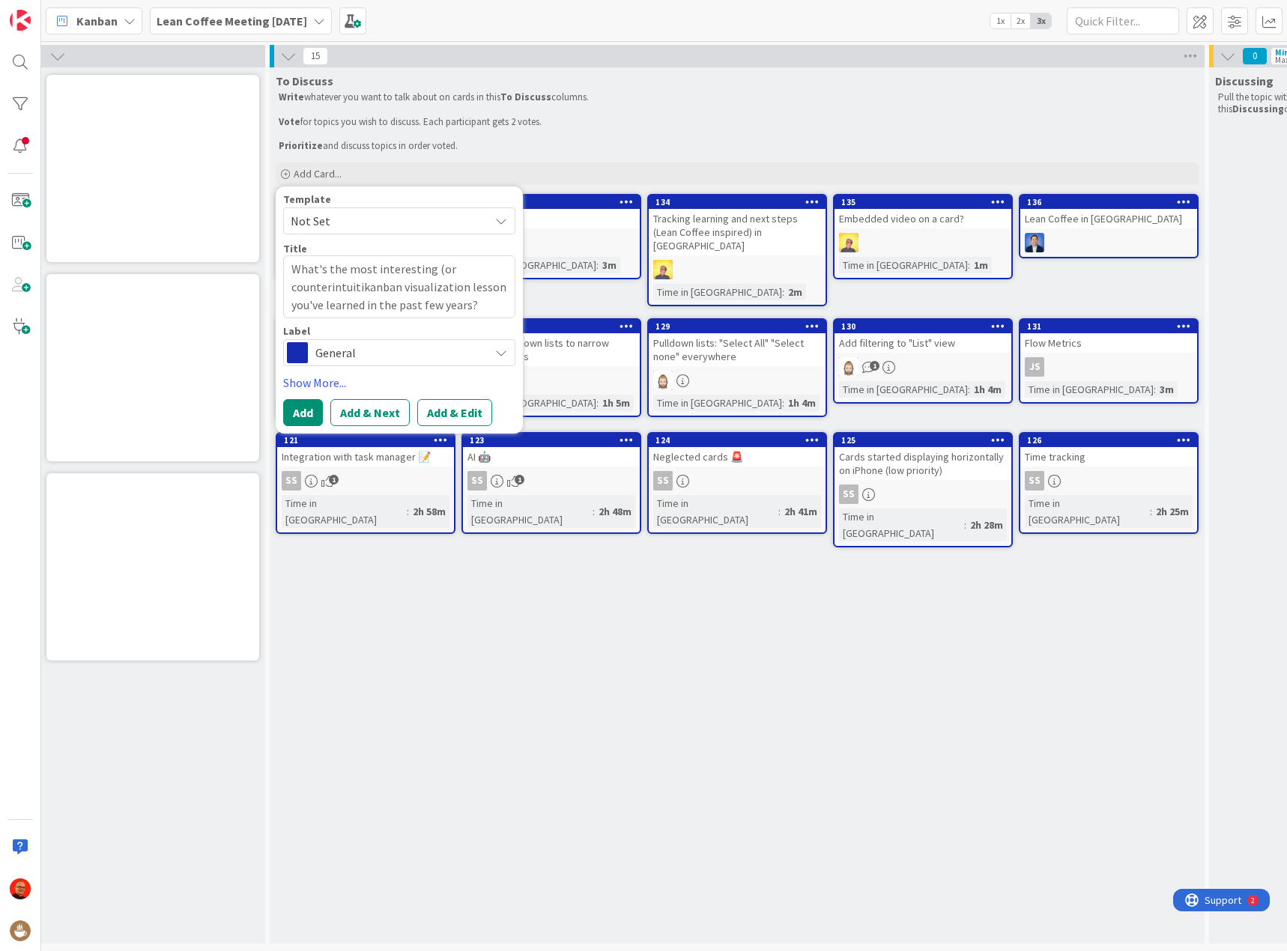
type textarea "What's the most interesting (or counterintuitivkanban visualization lesson you'…"
type textarea "x"
type textarea "What's the most interesting (or counterintuitivekanban visualization lesson you…"
type textarea "x"
type textarea "What's the most interesting (or counterintuitive)kanban visualization lesson yo…"
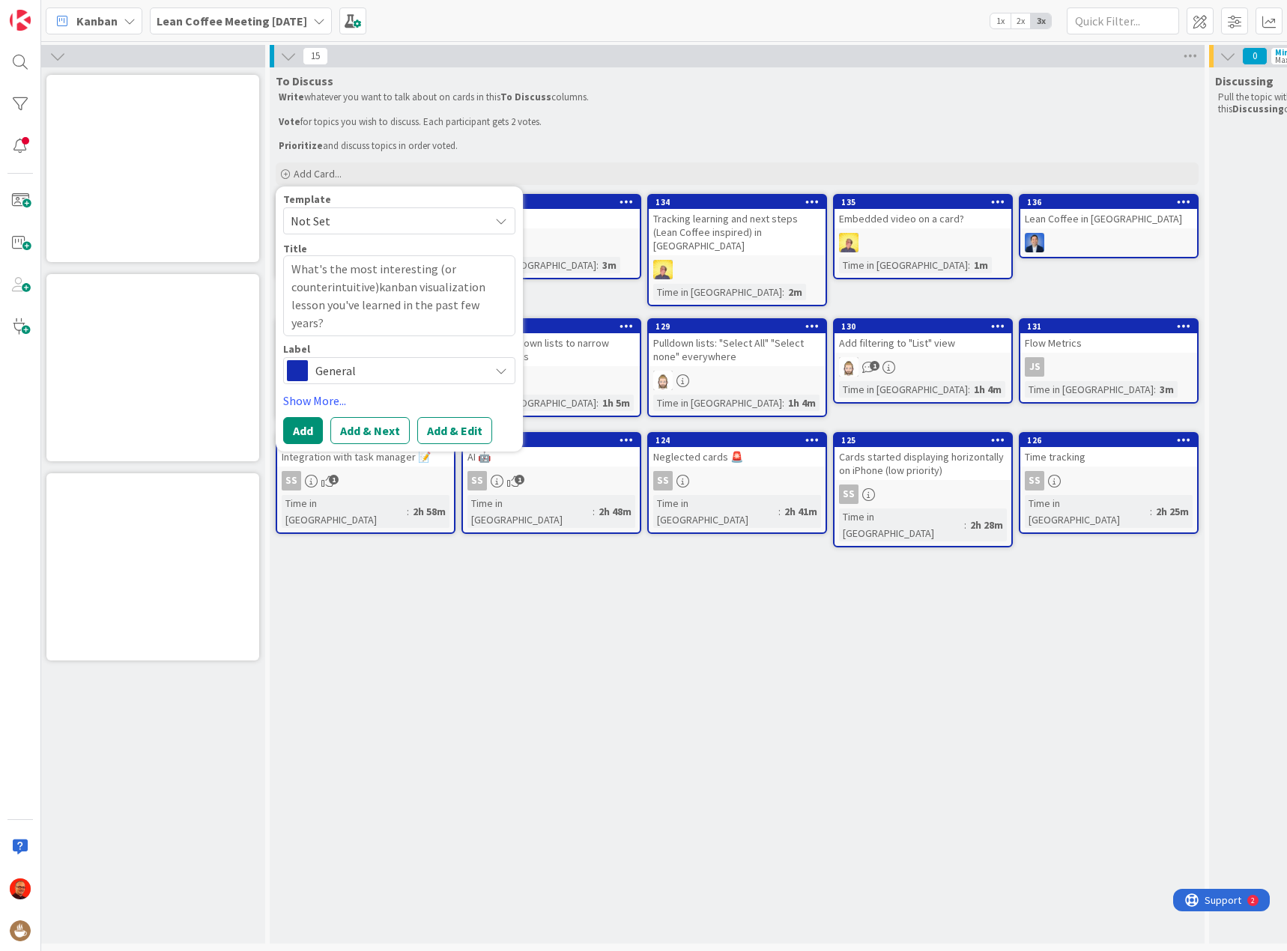
type textarea "x"
type textarea "What's the most interesting (or counterintuitive) kanban visualization lesson y…"
click at [490, 374] on div "General" at bounding box center [399, 370] width 232 height 27
click at [327, 400] on link "Show More..." at bounding box center [399, 401] width 232 height 18
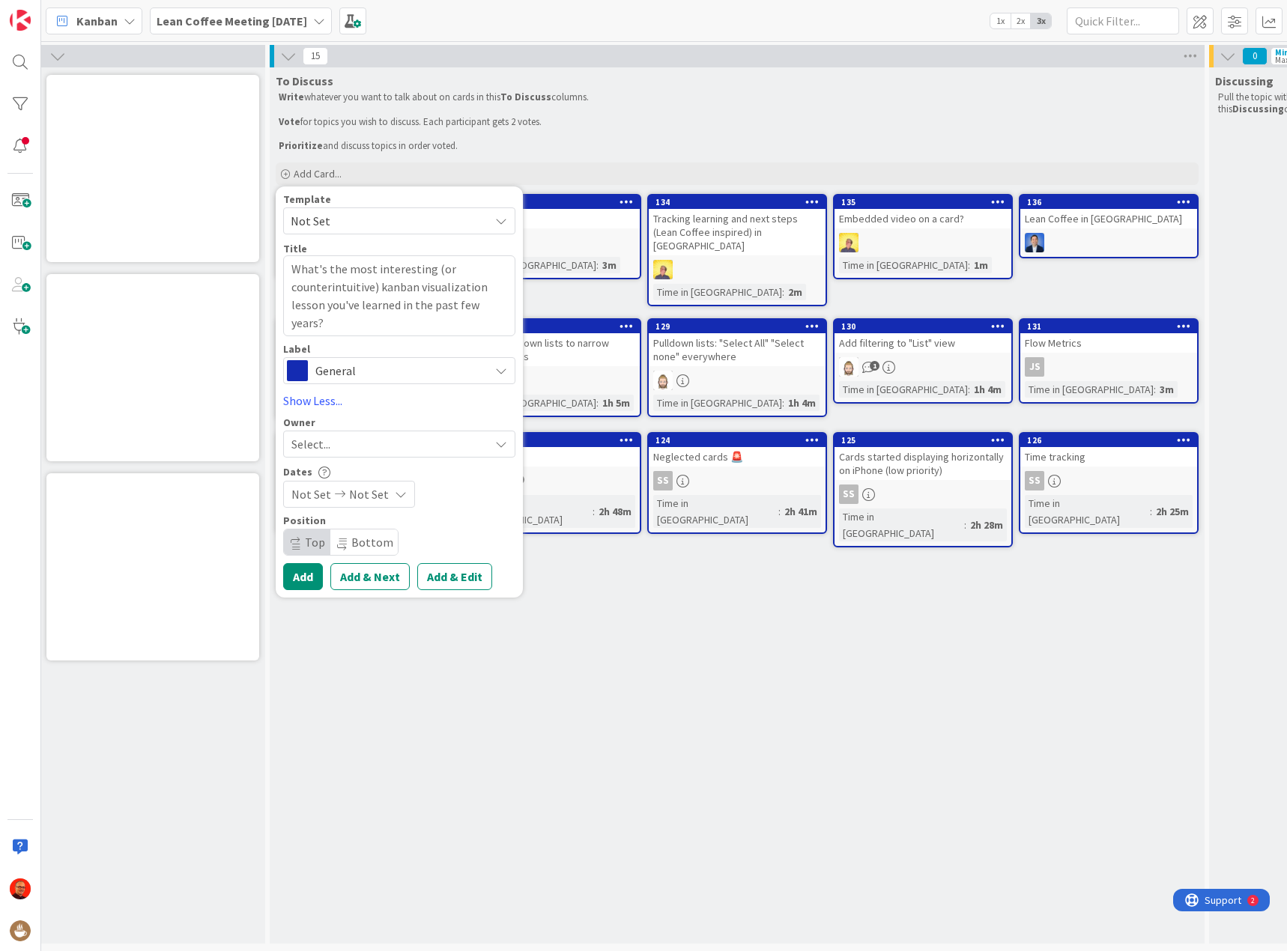
click at [383, 443] on div "Select..." at bounding box center [390, 444] width 198 height 18
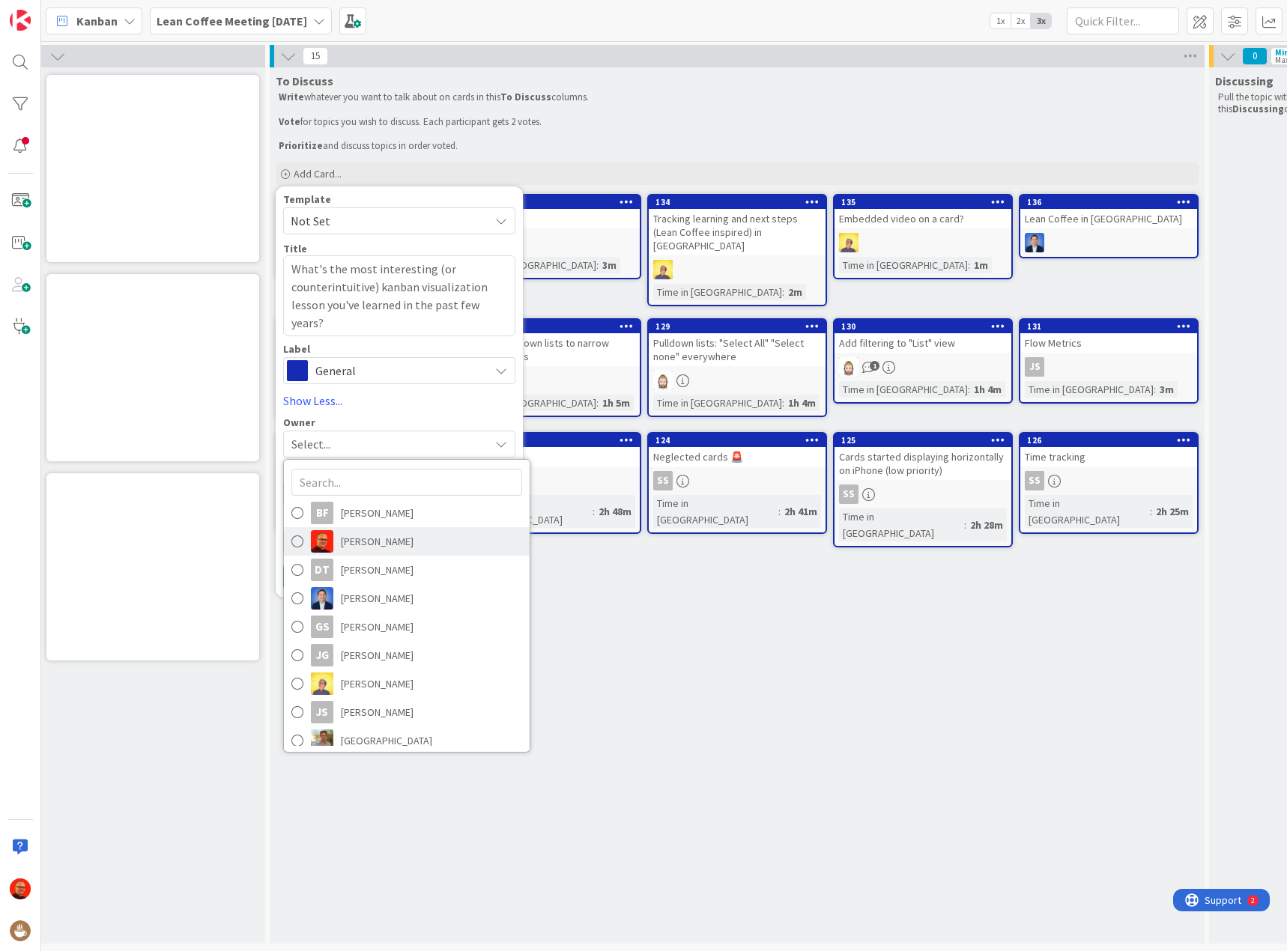
click at [380, 544] on span "[PERSON_NAME]" at bounding box center [377, 541] width 73 height 22
type textarea "x"
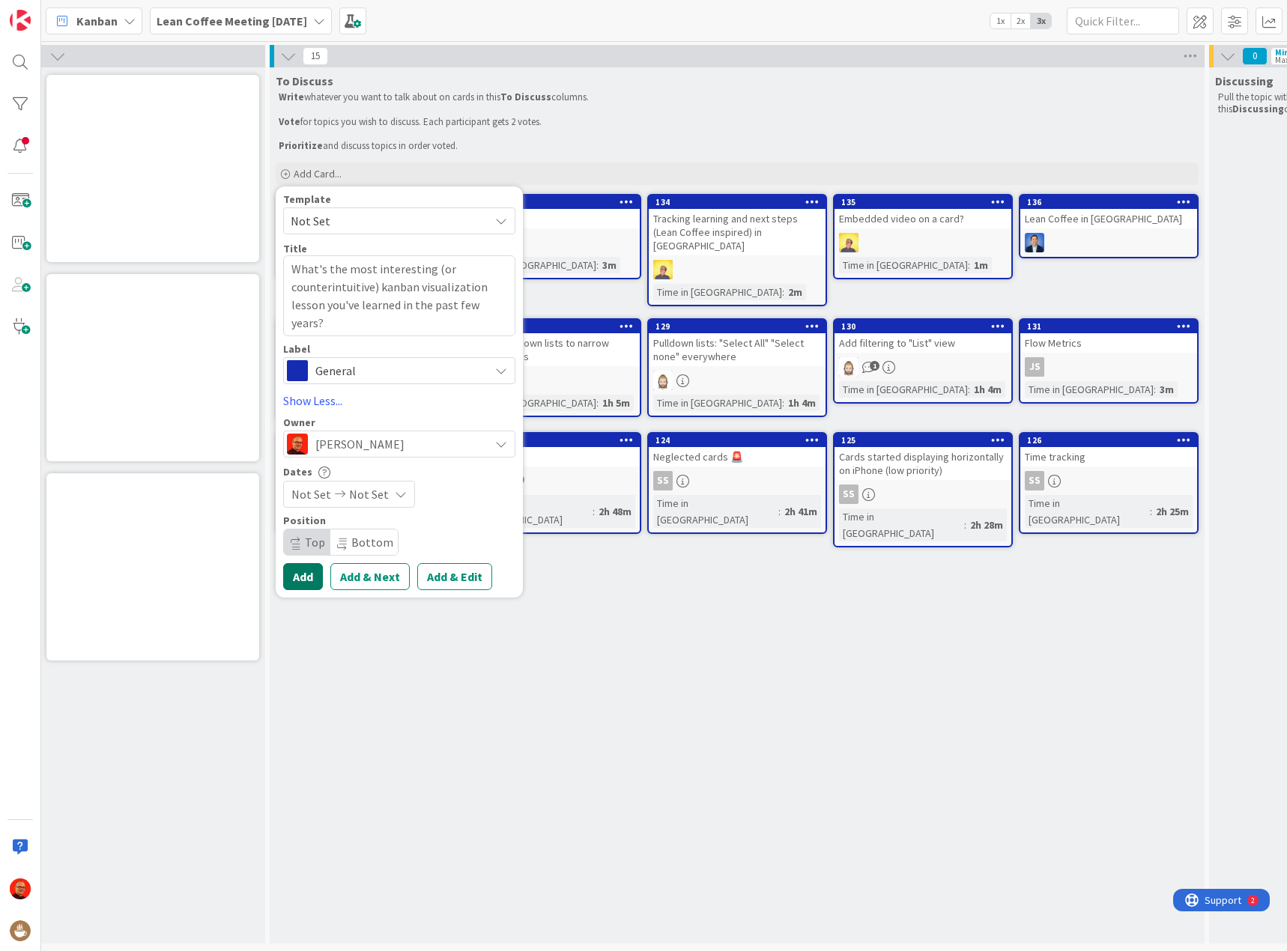
click at [306, 581] on button "Add" at bounding box center [303, 576] width 40 height 27
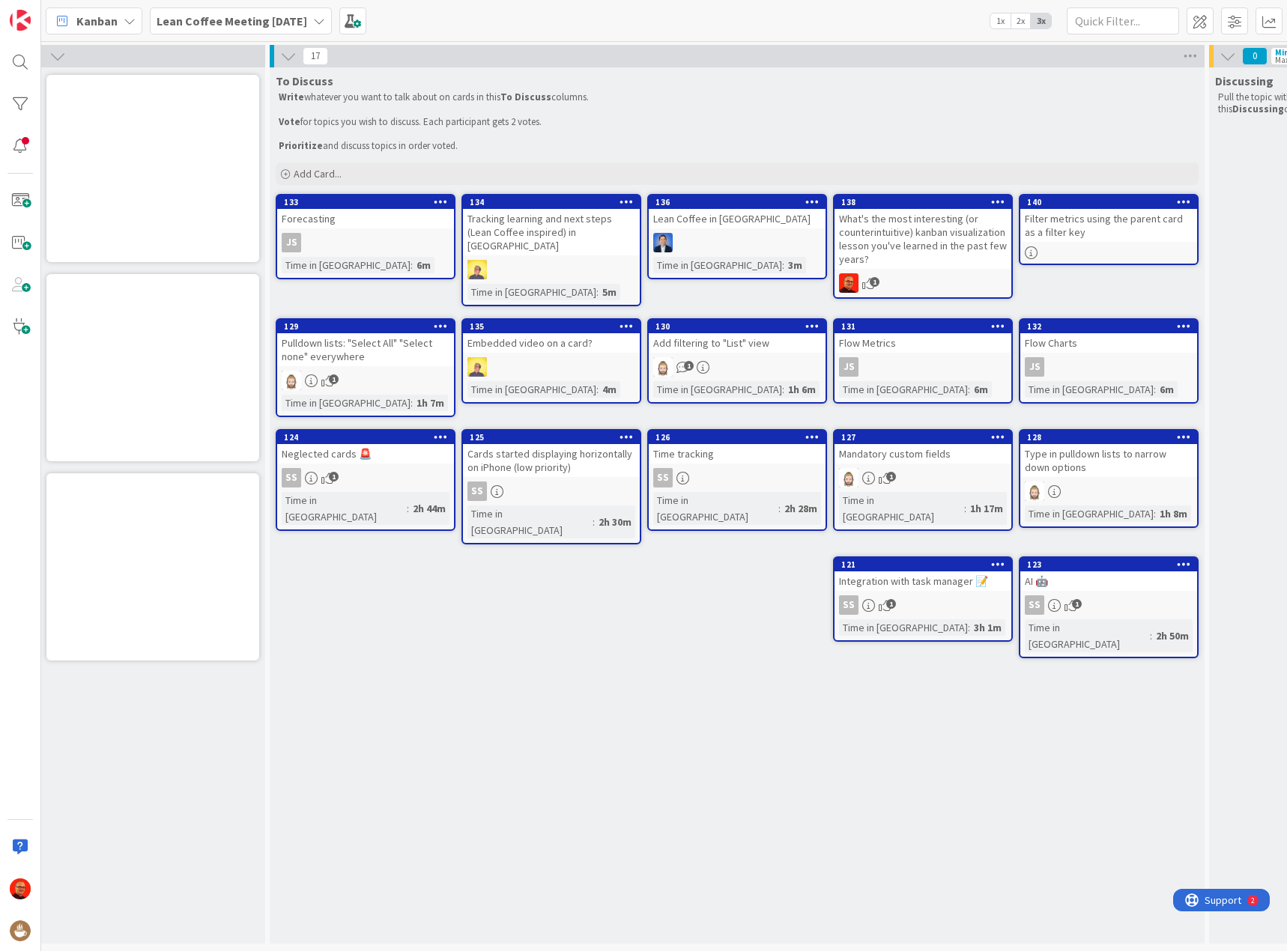
click at [1087, 571] on div "AI 🤖" at bounding box center [1108, 580] width 177 height 19
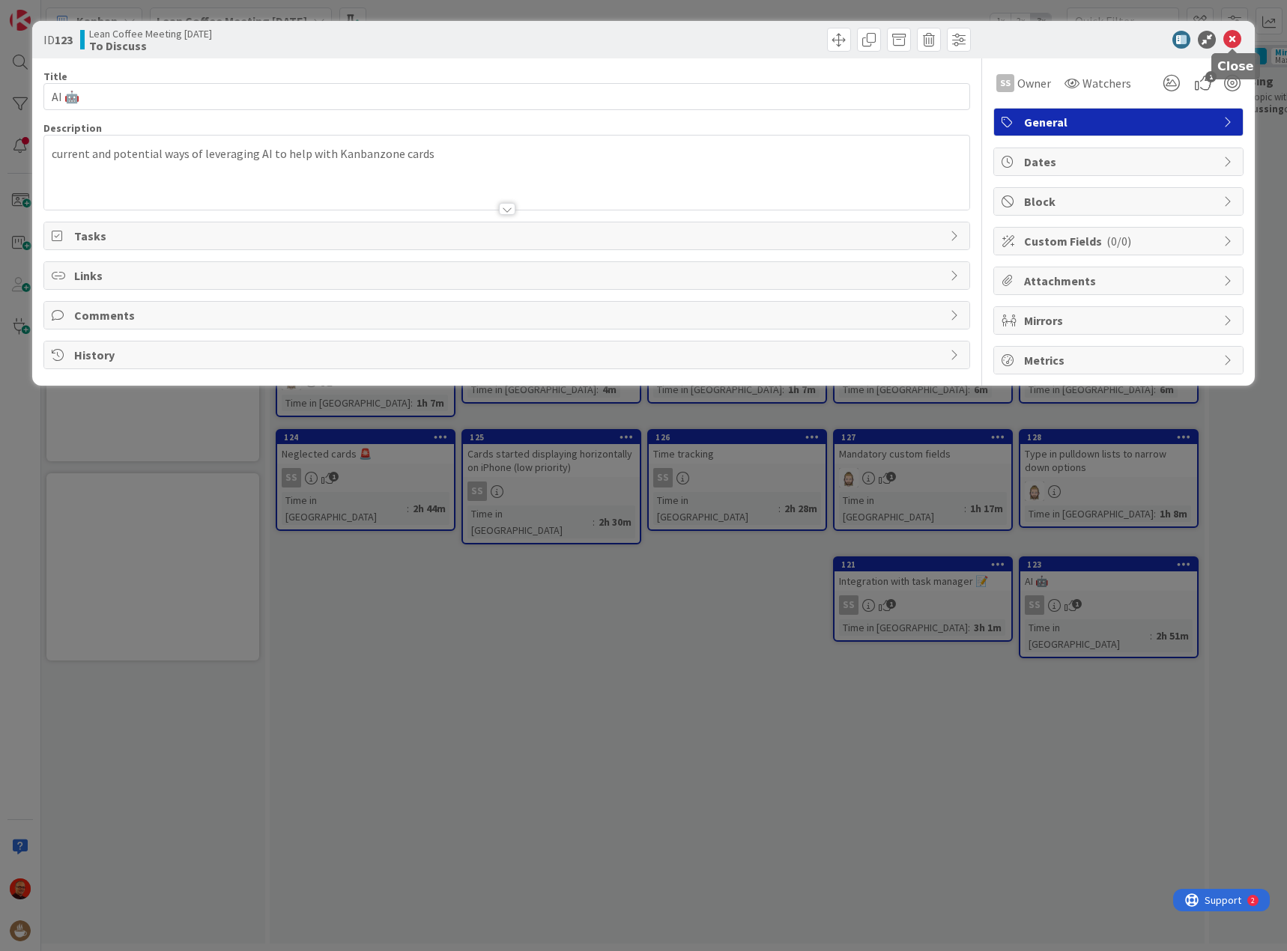
click at [1233, 42] on icon at bounding box center [1232, 40] width 18 height 18
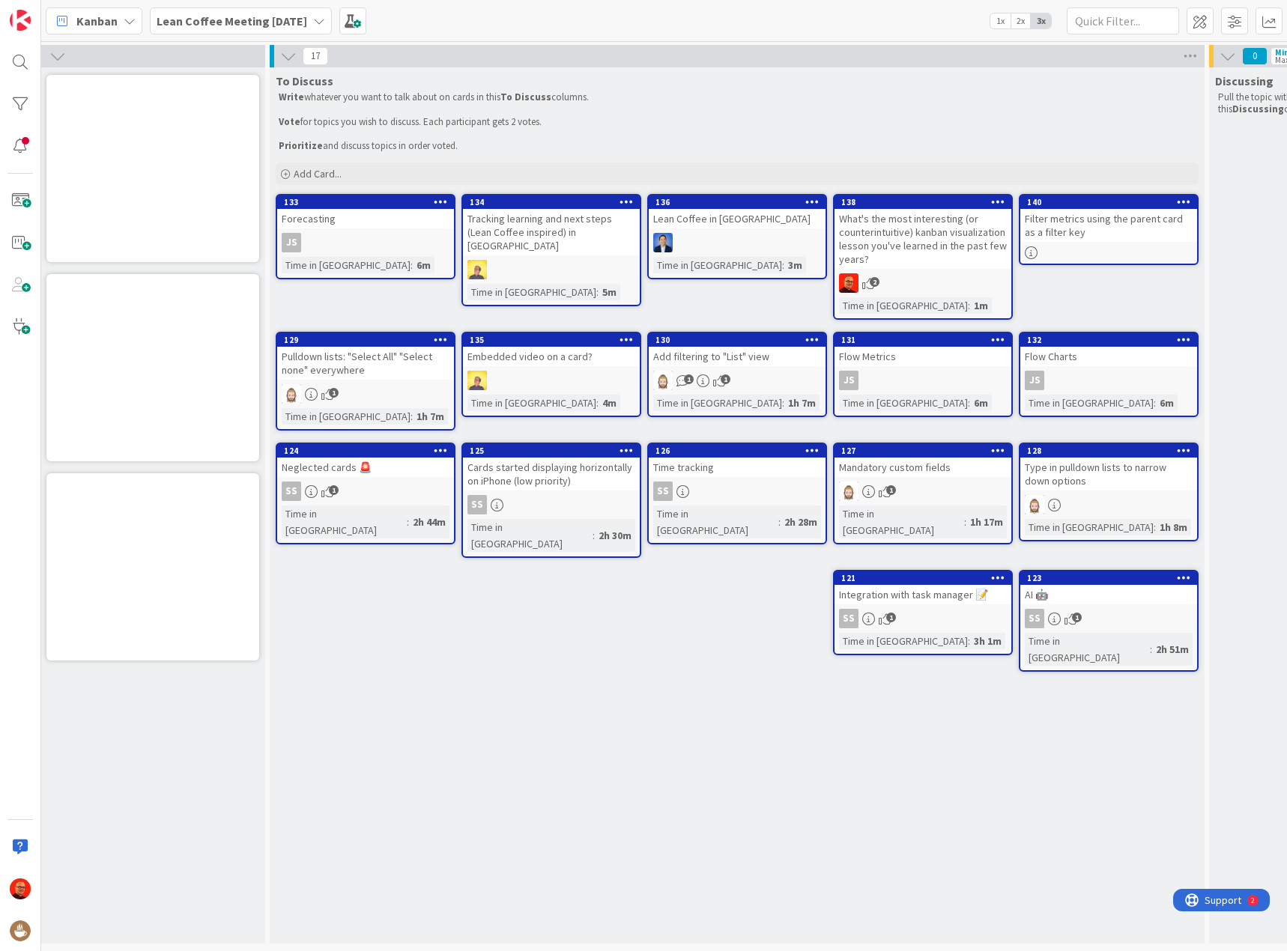
click at [911, 232] on div "What's the most interesting (or counterintuitive) kanban visualization lesson y…" at bounding box center [922, 239] width 177 height 60
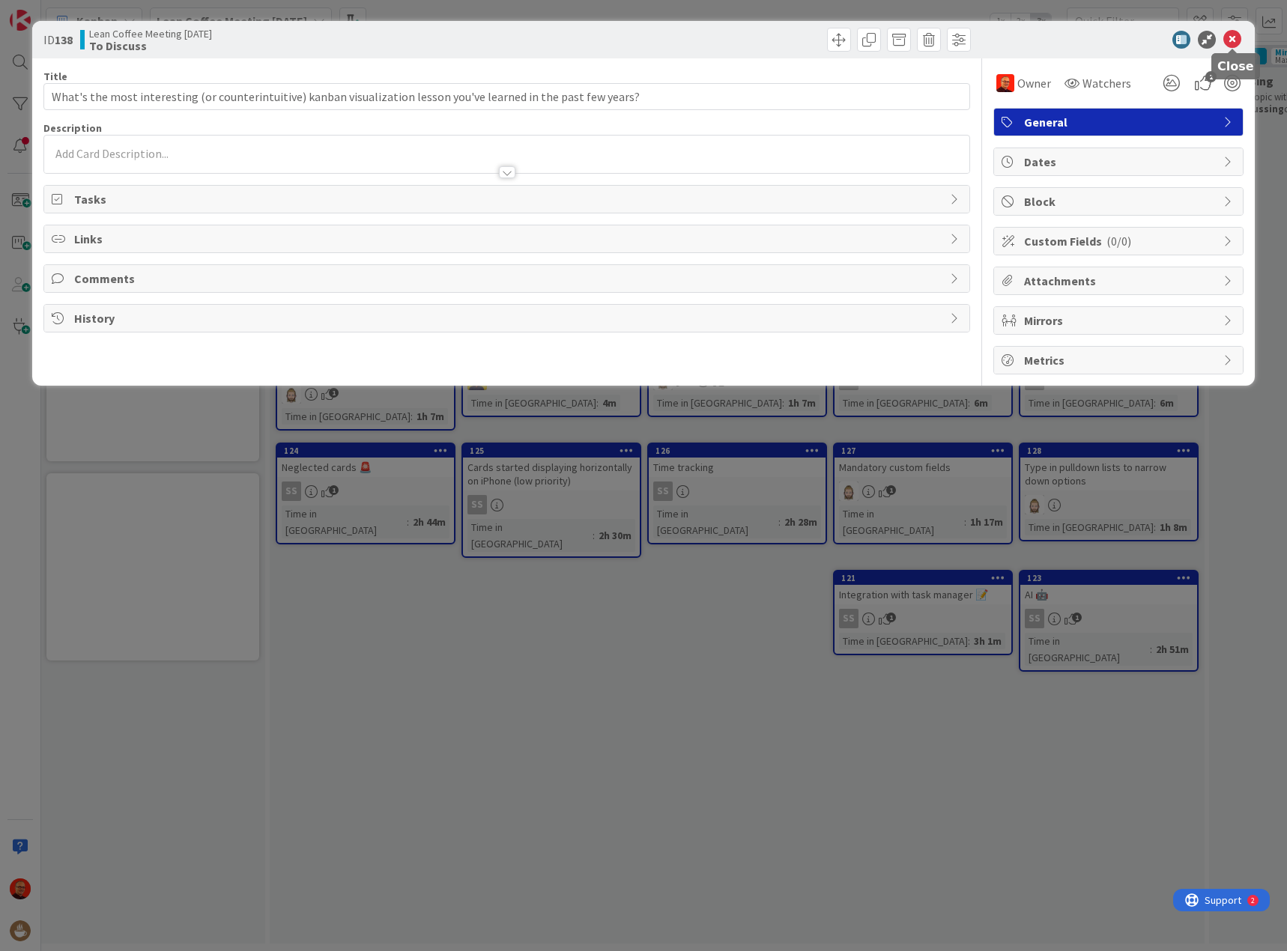
click at [1234, 37] on icon at bounding box center [1232, 40] width 18 height 18
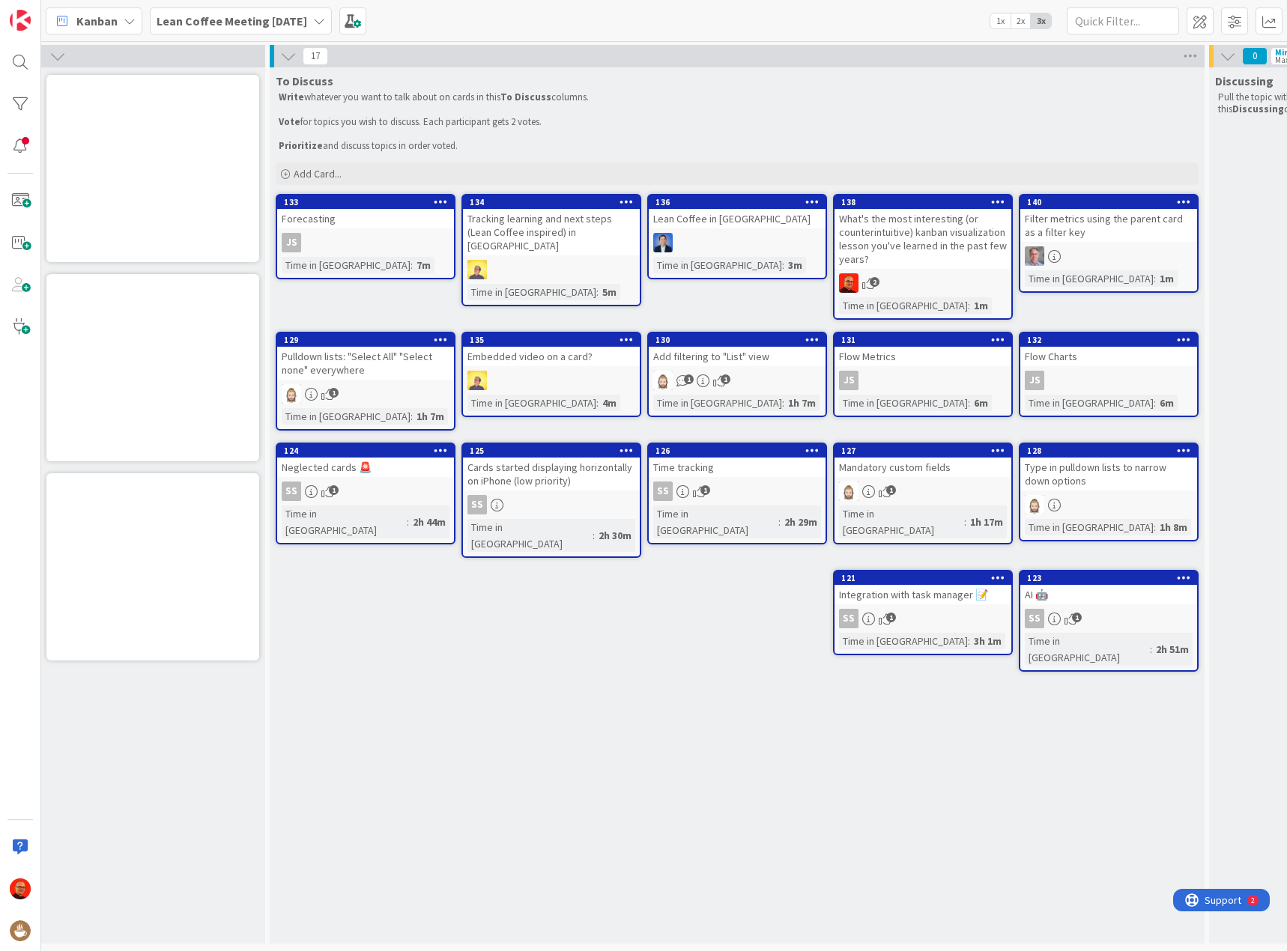
click at [552, 225] on div "Tracking learning and next steps (Lean Coffee inspired) in [GEOGRAPHIC_DATA]" at bounding box center [551, 232] width 177 height 46
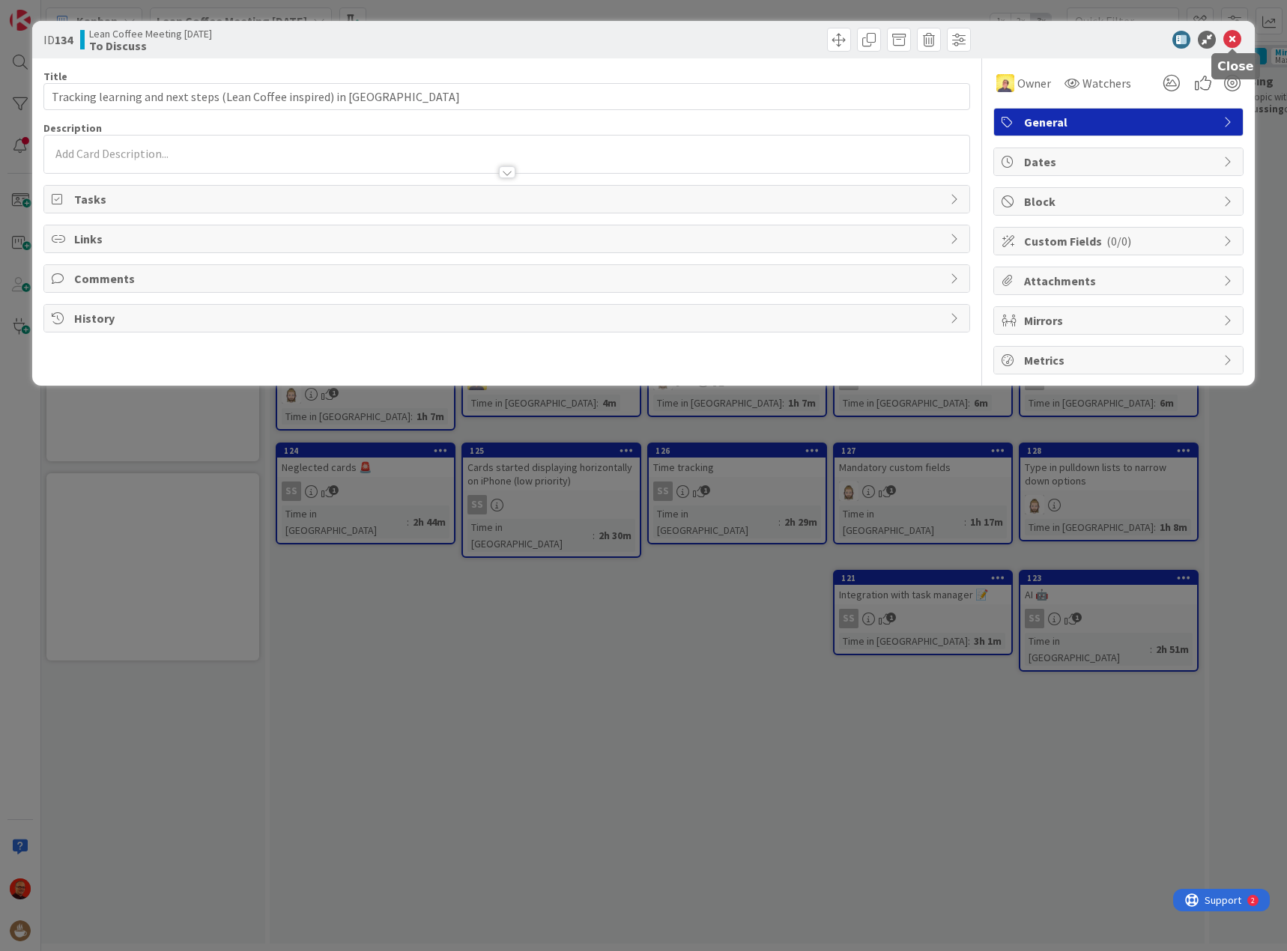
click at [1230, 36] on icon at bounding box center [1232, 40] width 18 height 18
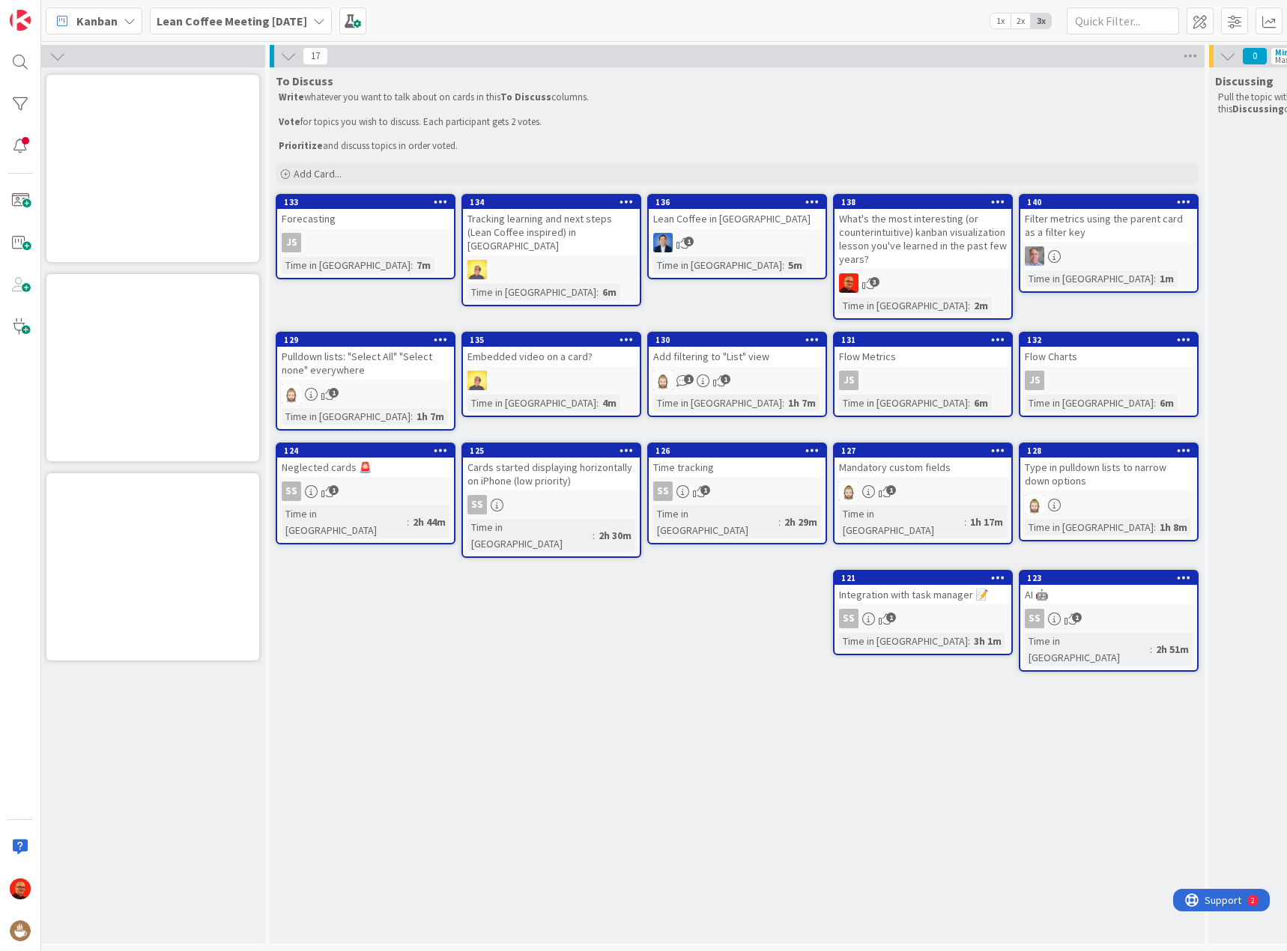
click at [1085, 585] on div "AI 🤖" at bounding box center [1108, 594] width 177 height 19
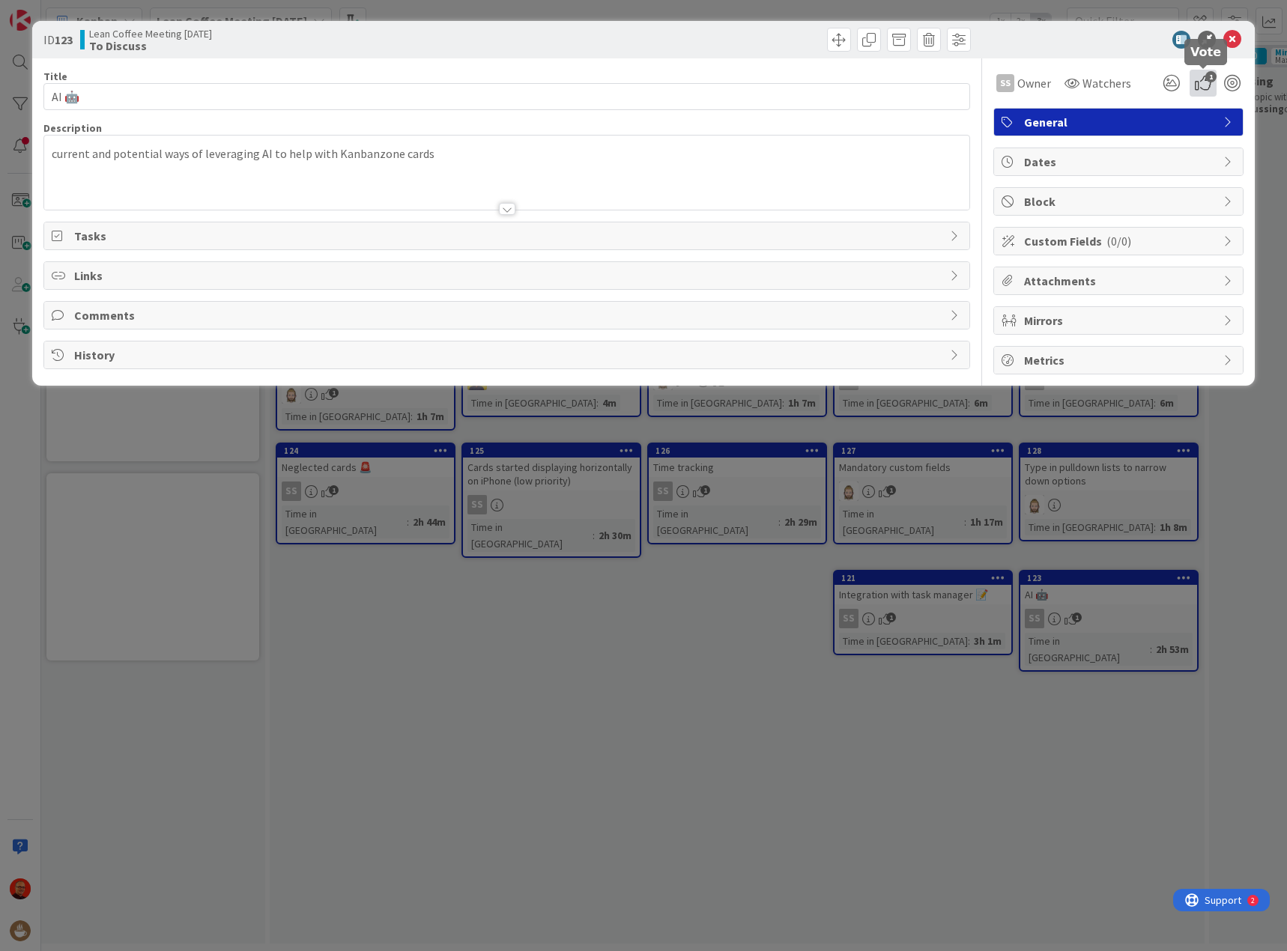
click at [1200, 78] on icon "1" at bounding box center [1202, 83] width 27 height 27
click at [1033, 191] on button "Vote" at bounding box center [1037, 190] width 46 height 27
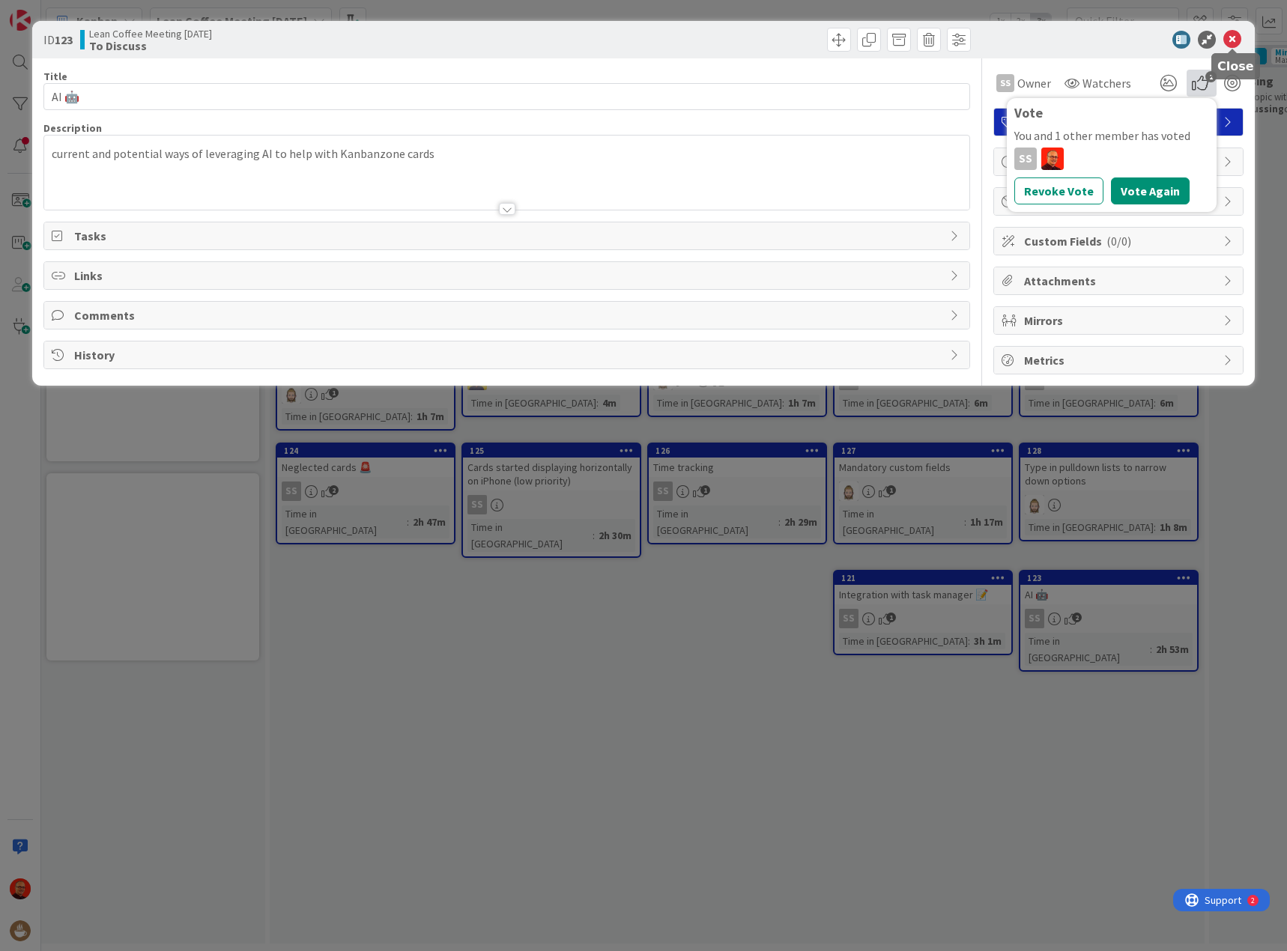
click at [1231, 40] on icon at bounding box center [1232, 40] width 18 height 18
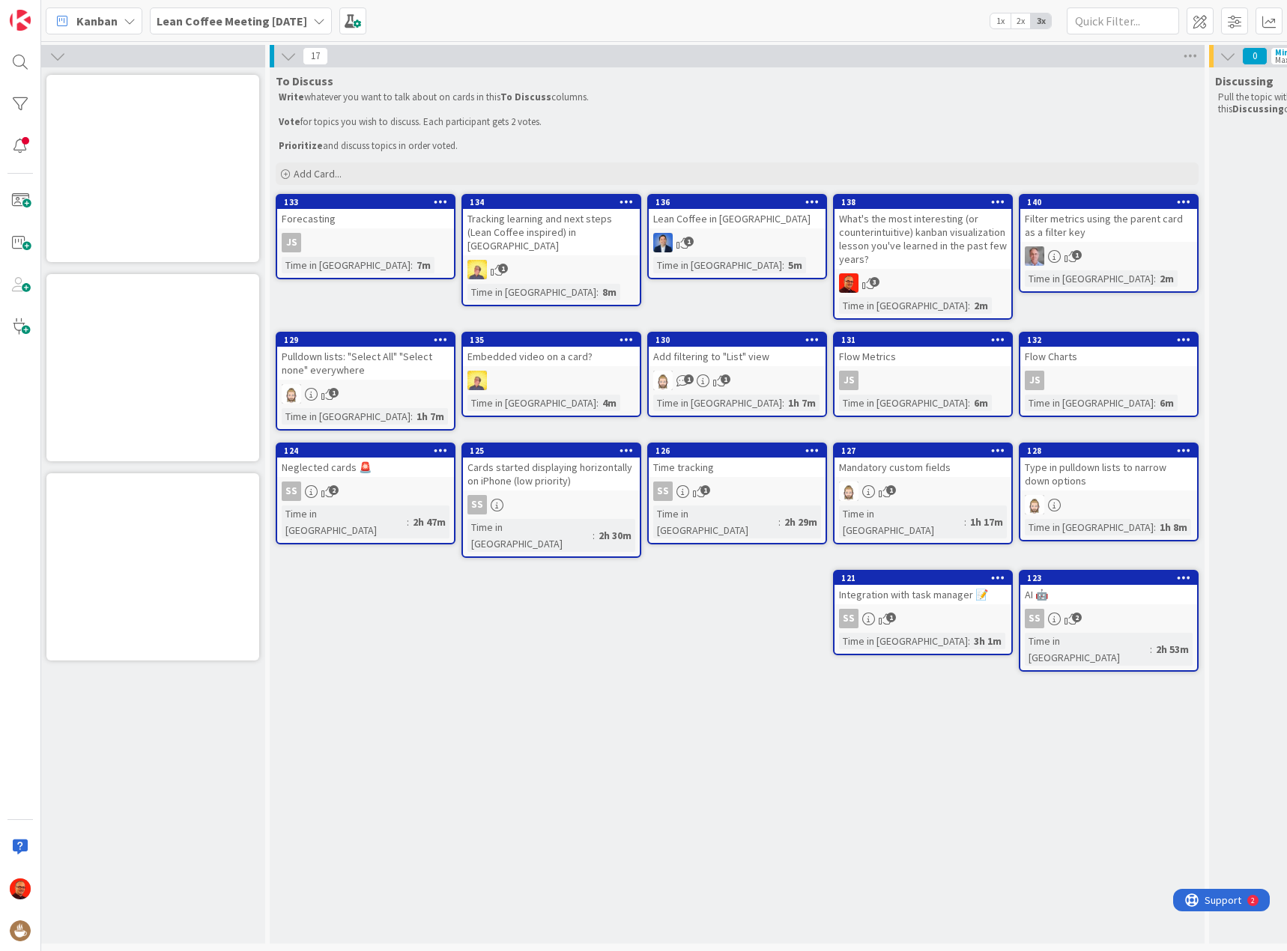
click at [395, 470] on div "Neglected cards 🚨" at bounding box center [365, 467] width 177 height 19
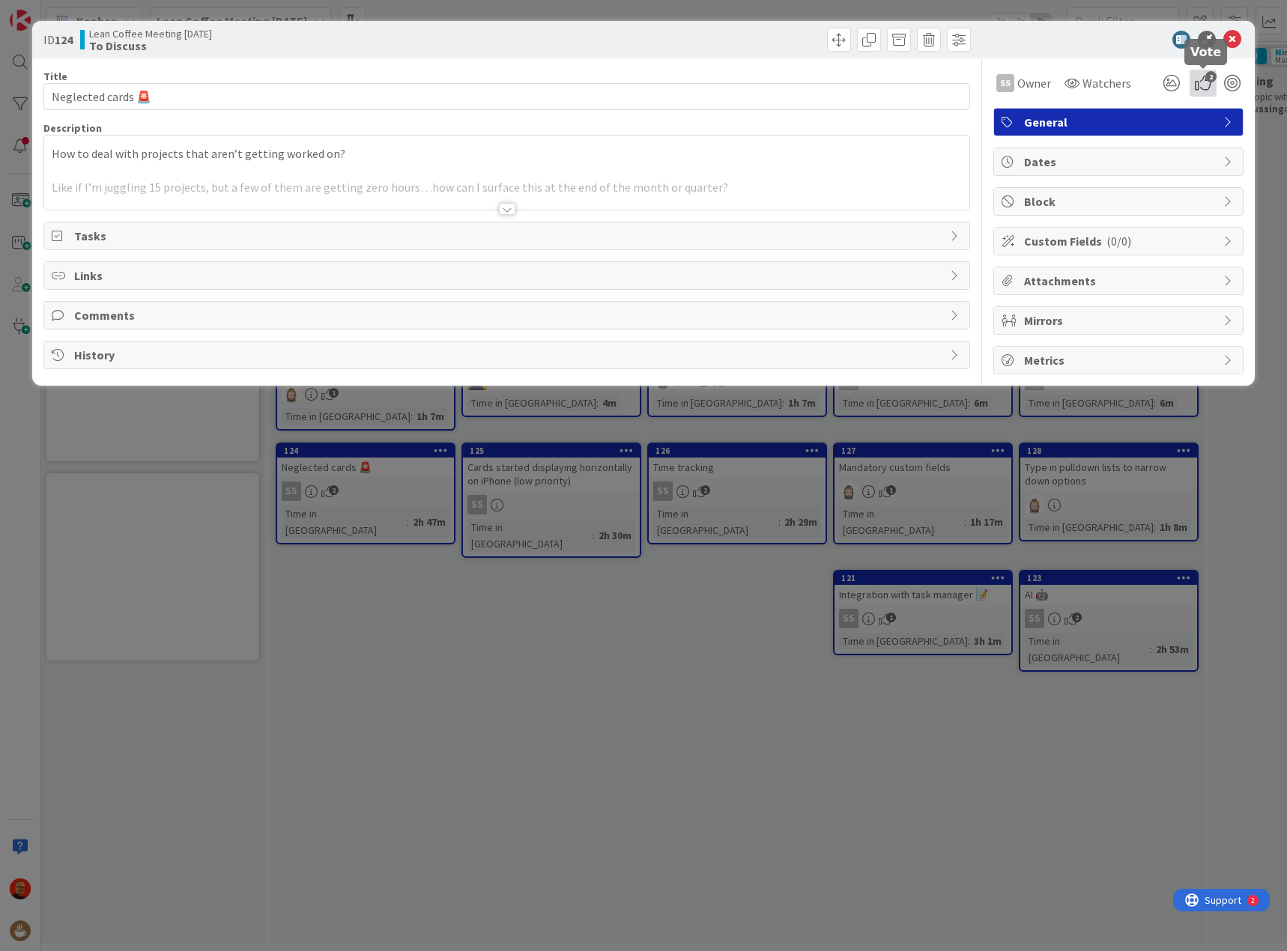
click at [1203, 81] on icon "2" at bounding box center [1202, 83] width 27 height 27
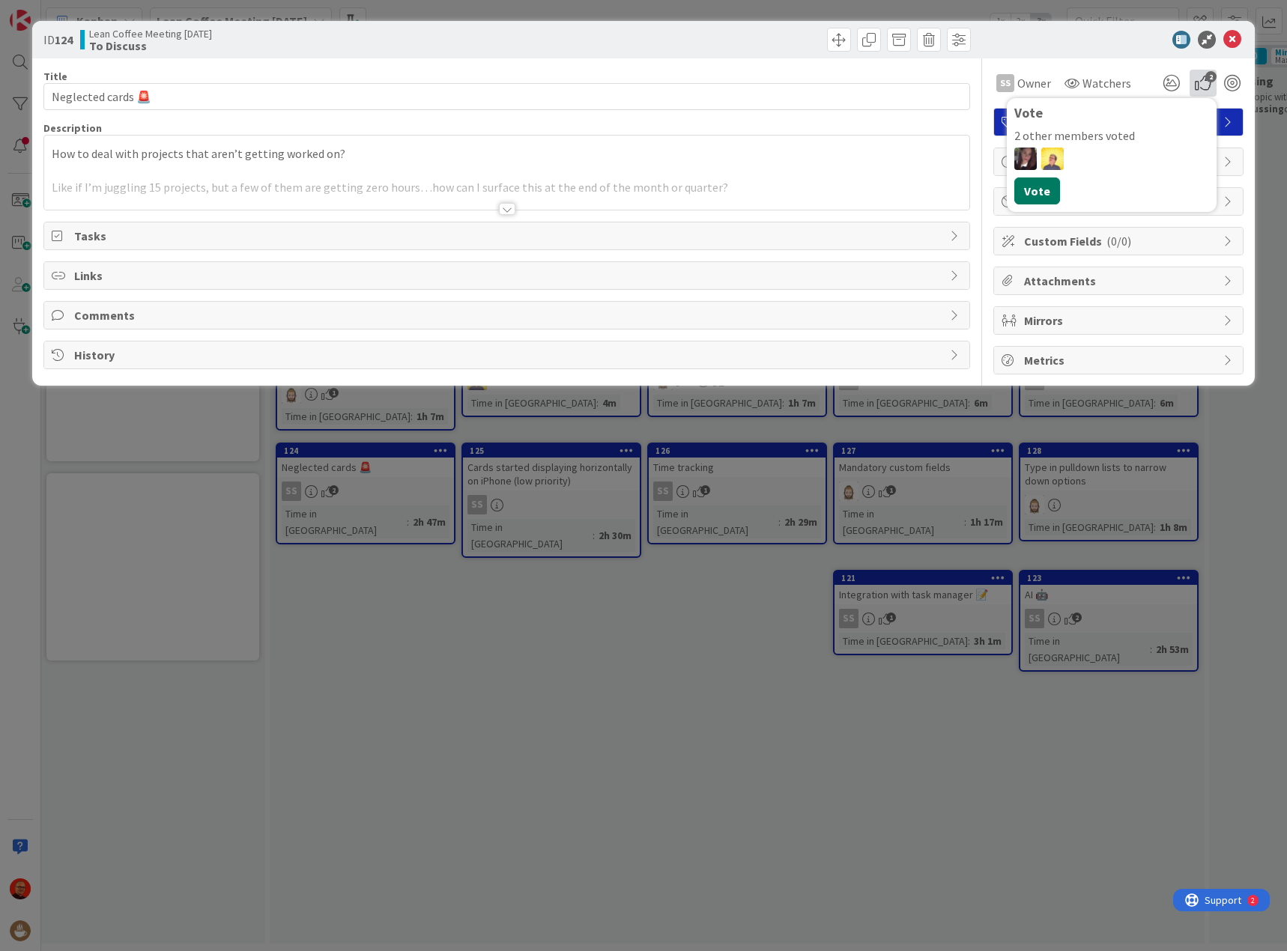
click at [1042, 187] on button "Vote" at bounding box center [1037, 190] width 46 height 27
click at [1235, 39] on icon at bounding box center [1232, 40] width 18 height 18
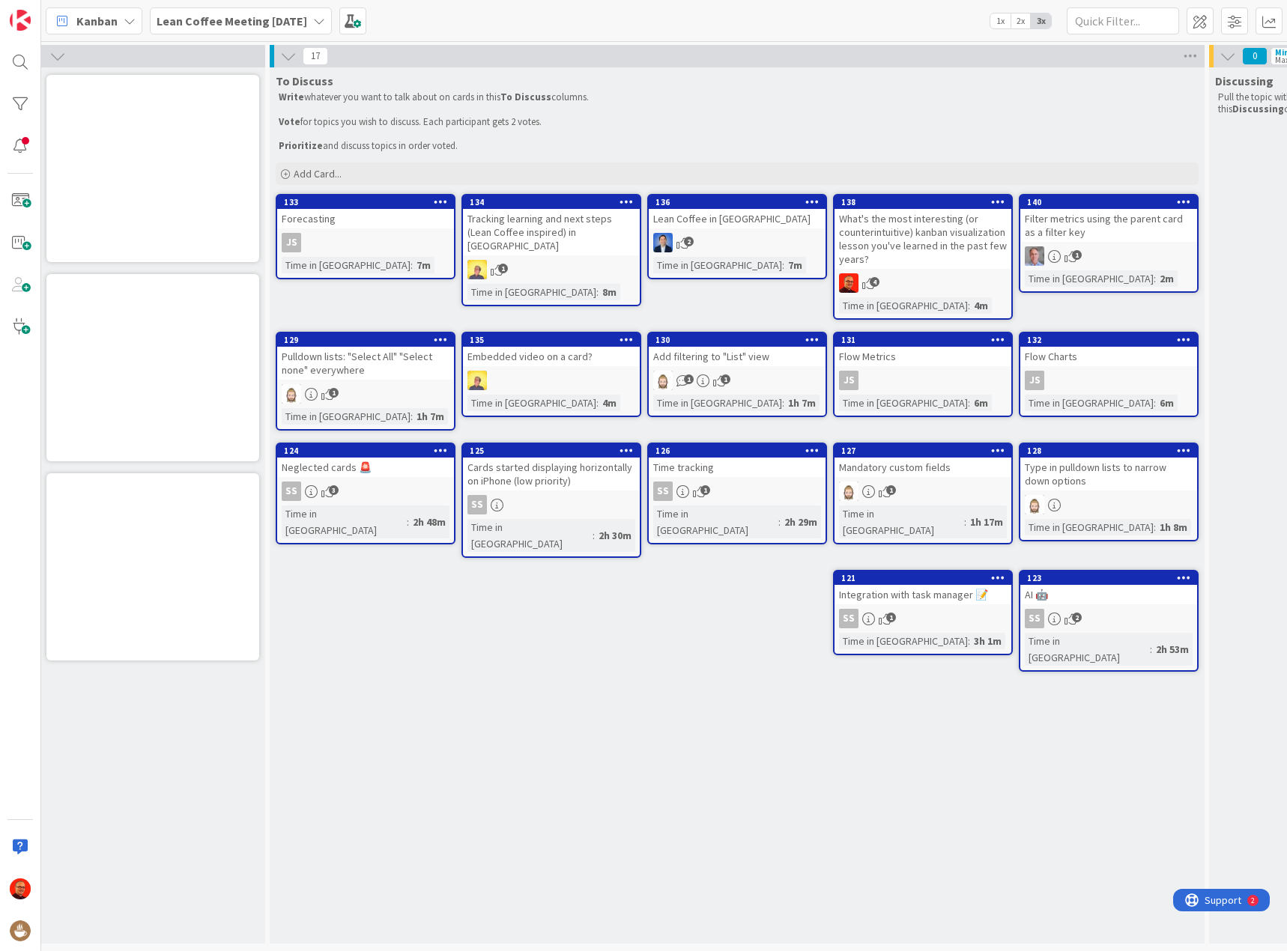
click at [1075, 360] on div "Flow Charts" at bounding box center [1108, 356] width 177 height 19
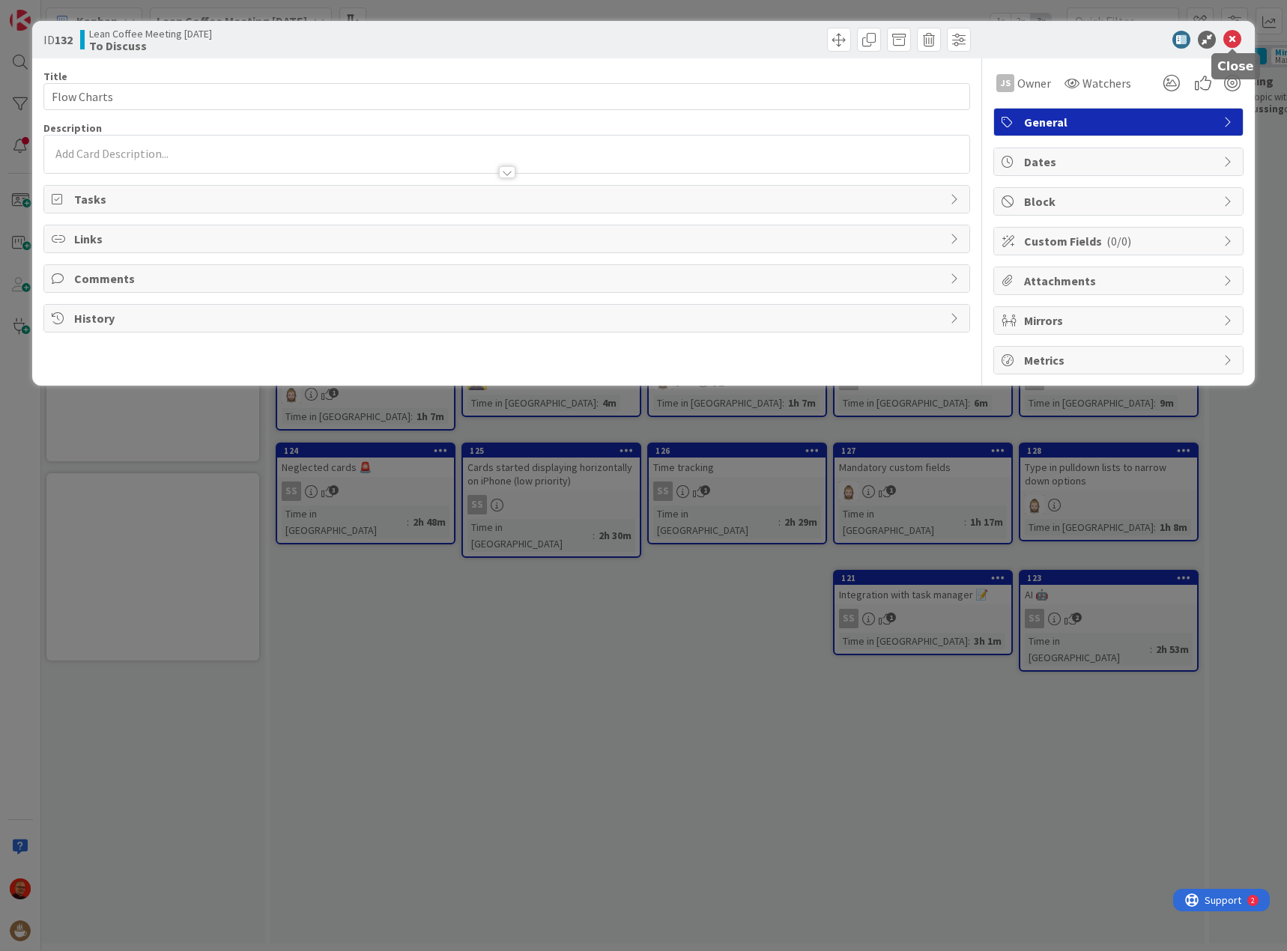
click at [1234, 46] on icon at bounding box center [1232, 40] width 18 height 18
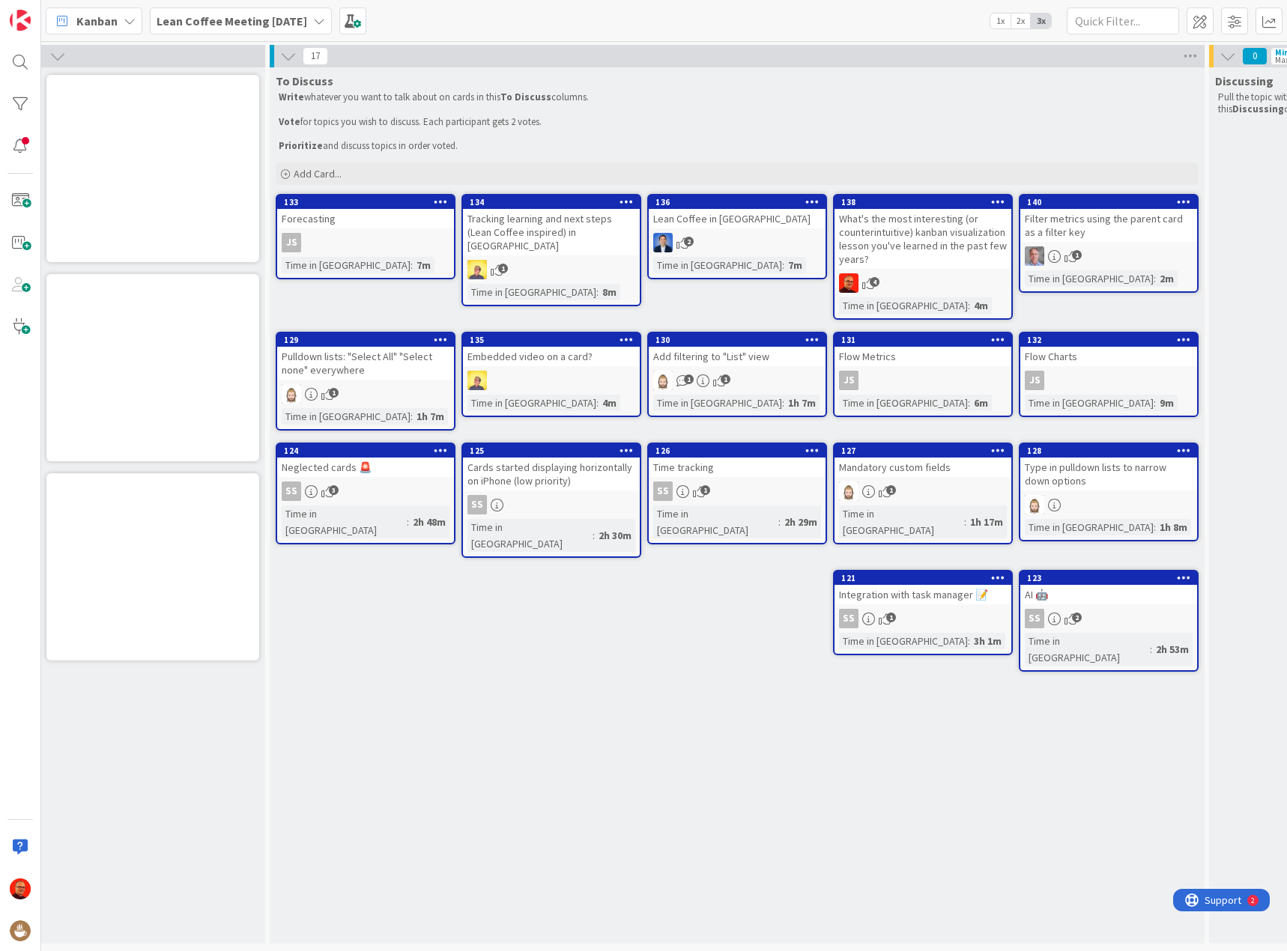
click at [741, 222] on div "Lean Coffee in [GEOGRAPHIC_DATA]" at bounding box center [736, 218] width 177 height 19
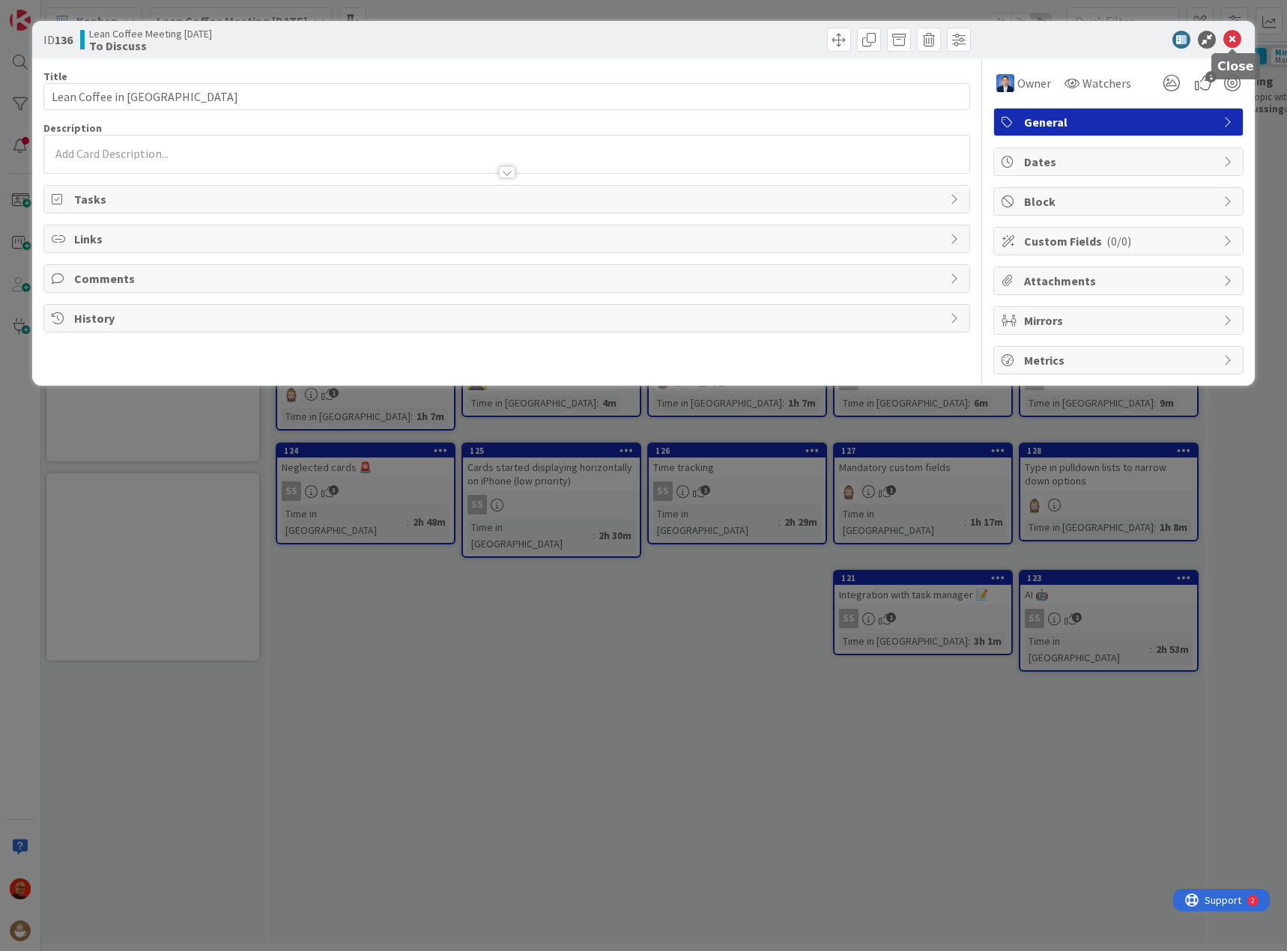
click at [1233, 33] on icon at bounding box center [1232, 40] width 18 height 18
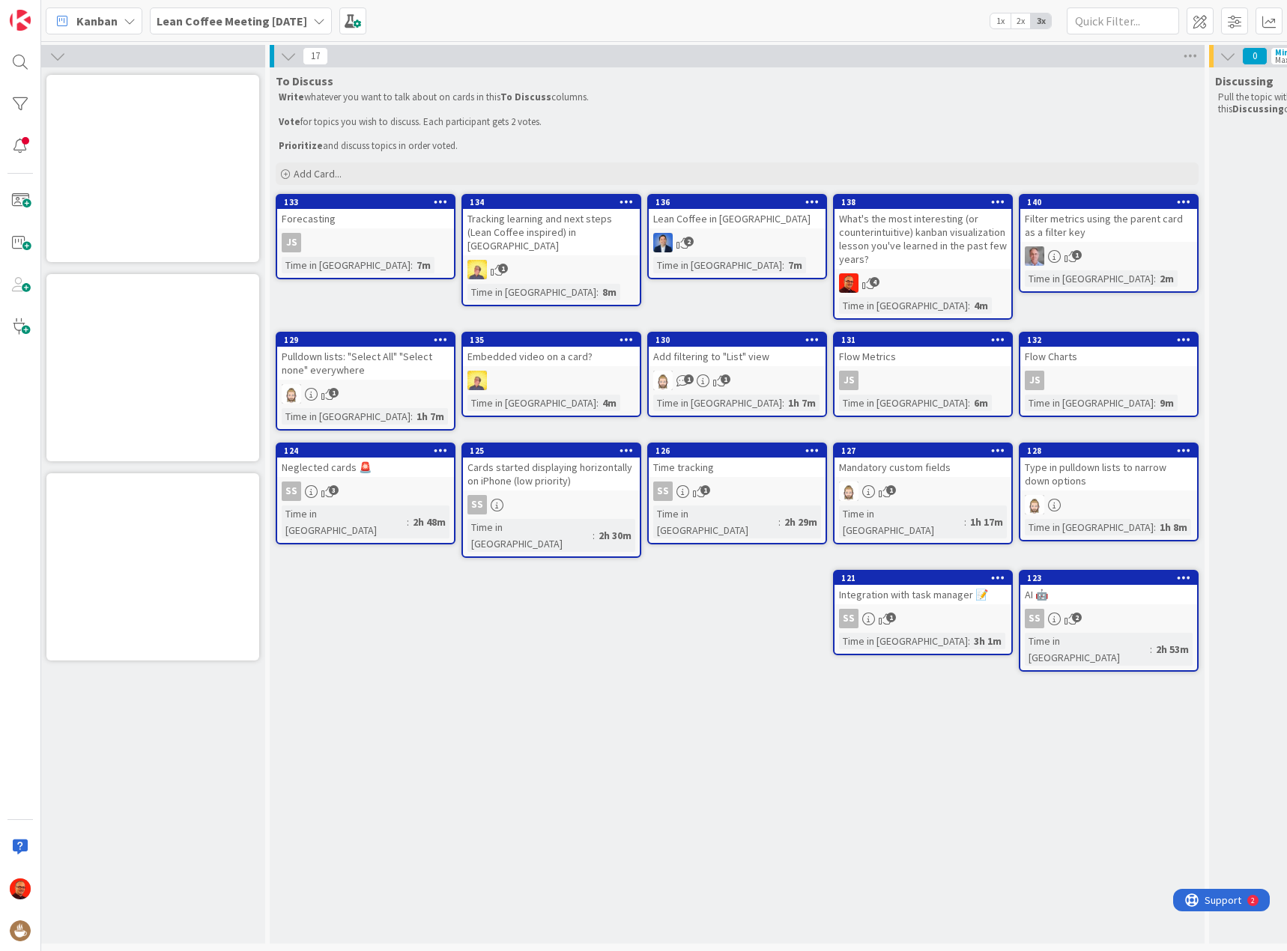
click at [561, 236] on div "Tracking learning and next steps (Lean Coffee inspired) in [GEOGRAPHIC_DATA]" at bounding box center [551, 232] width 177 height 46
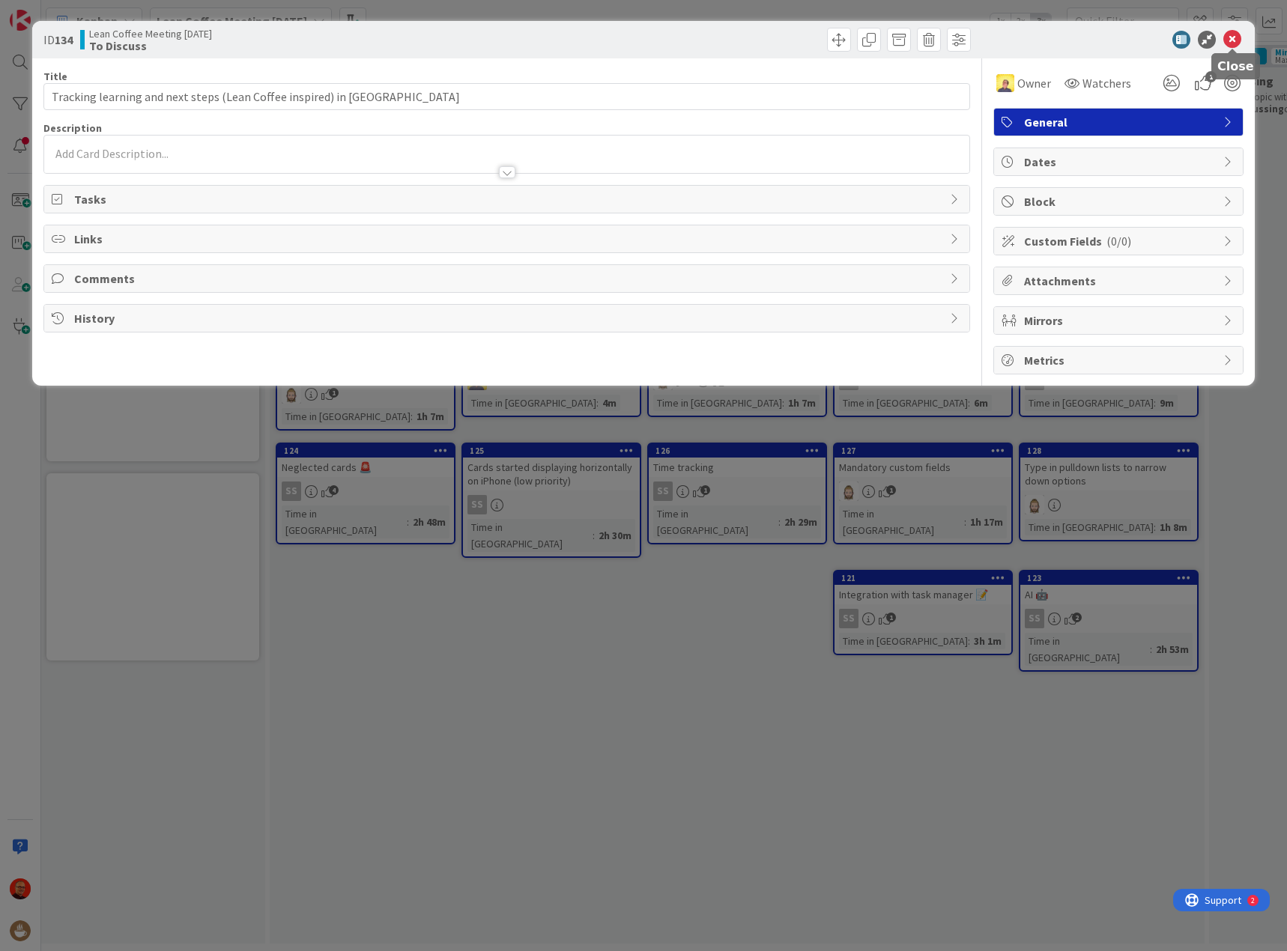
click at [1236, 35] on icon at bounding box center [1232, 40] width 18 height 18
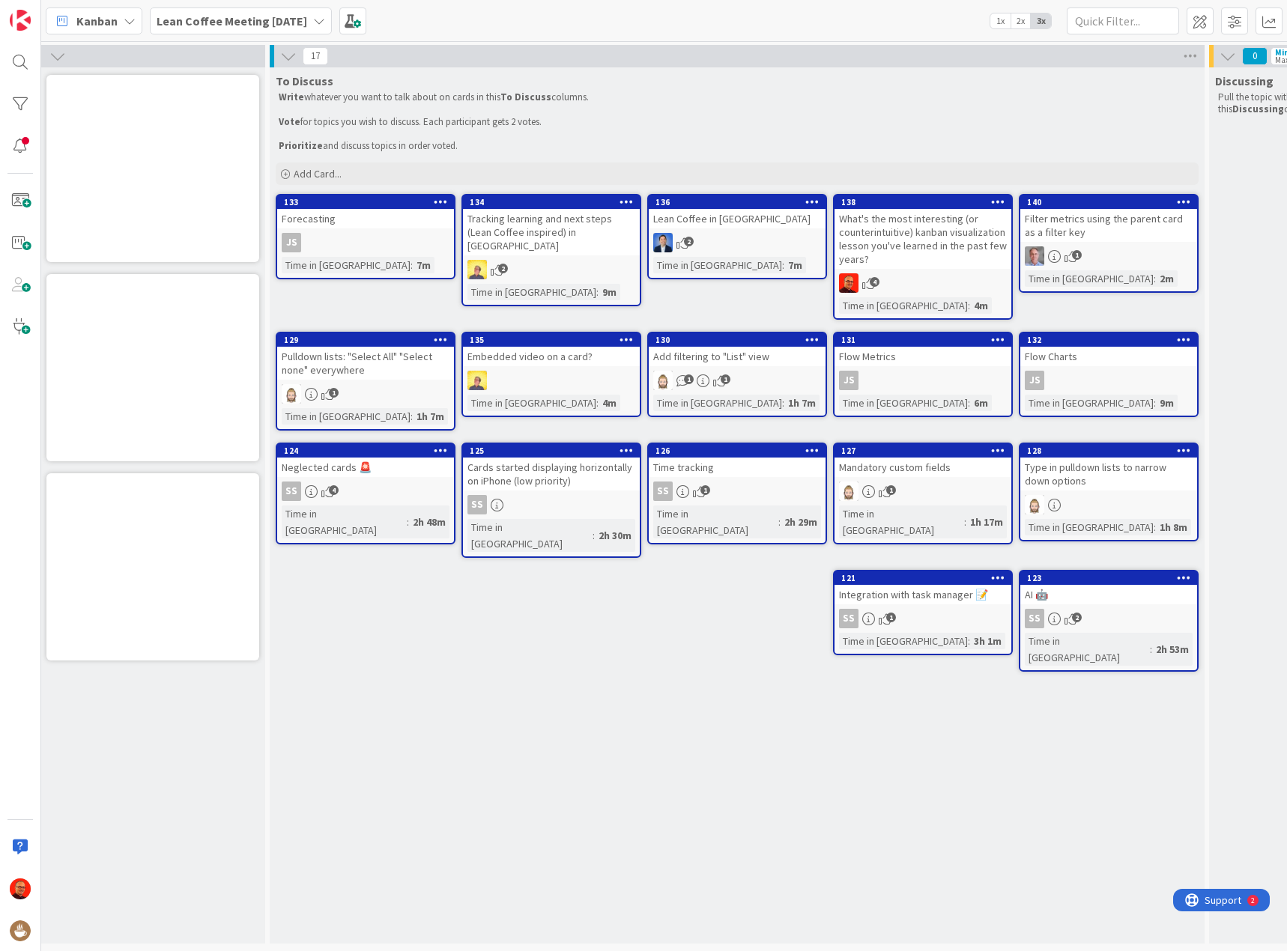
click at [357, 218] on div "Forecasting" at bounding box center [365, 218] width 177 height 19
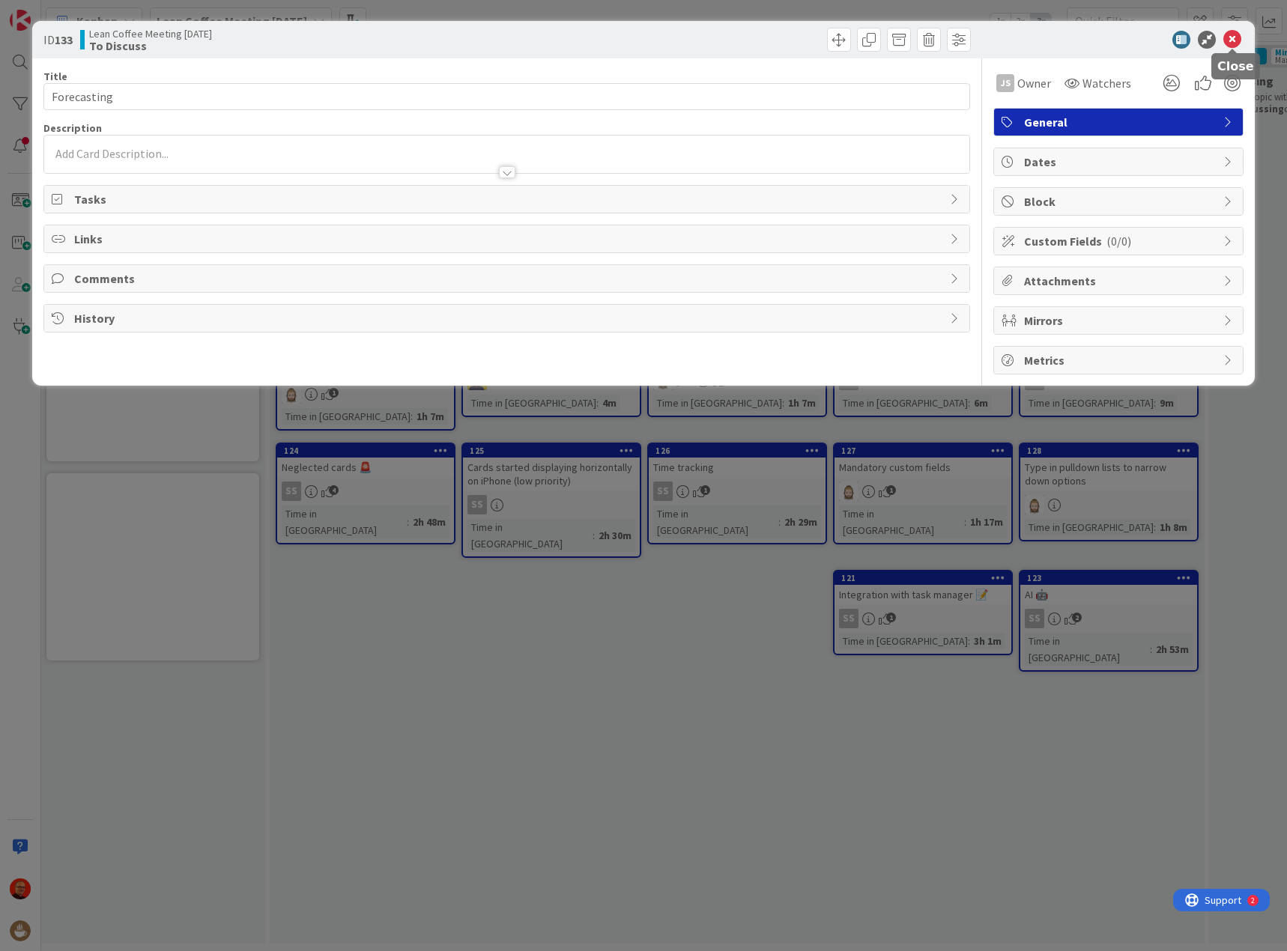
click at [1230, 36] on icon at bounding box center [1232, 40] width 18 height 18
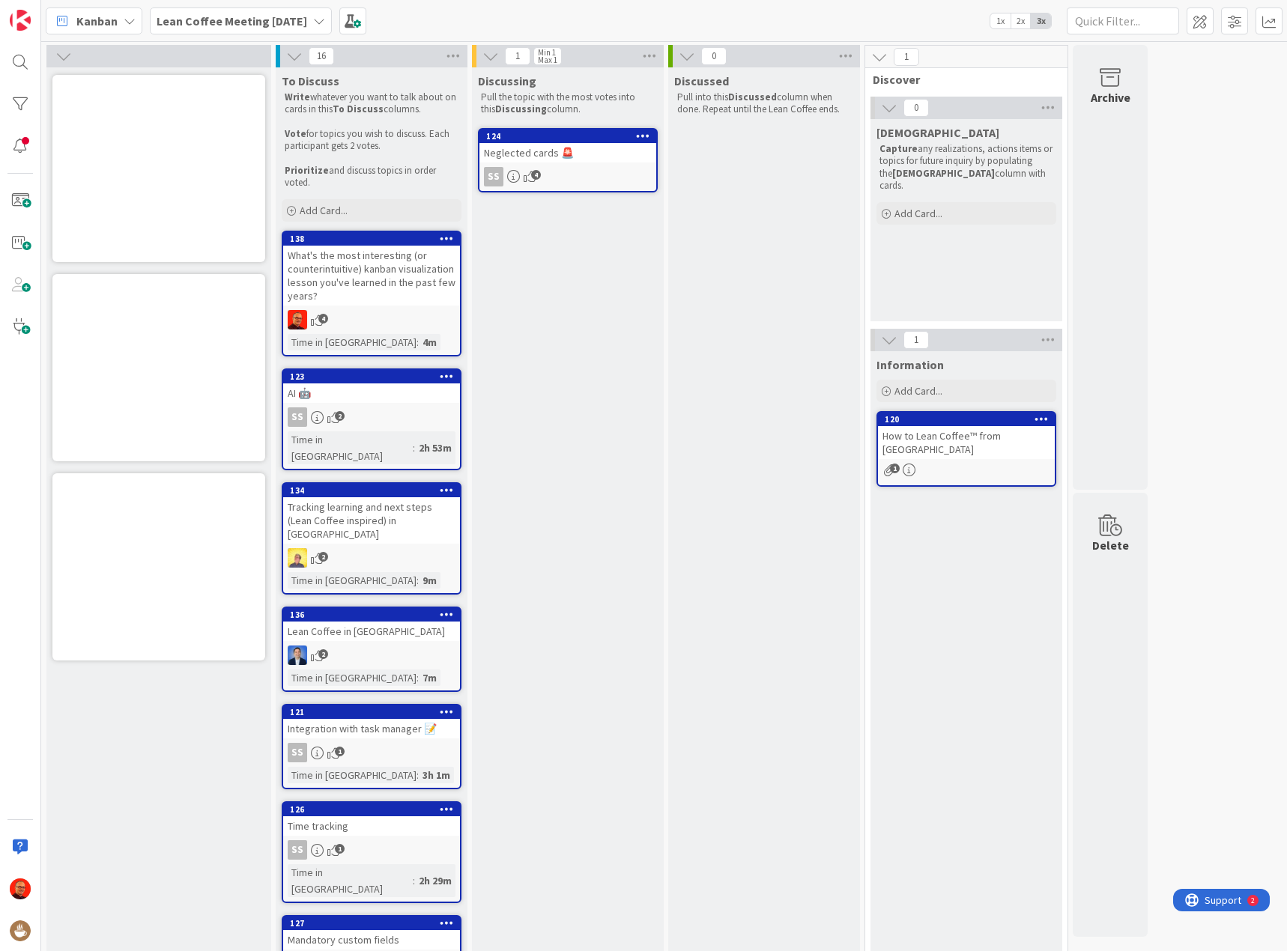
click at [535, 152] on div "Neglected cards 🚨" at bounding box center [567, 152] width 177 height 19
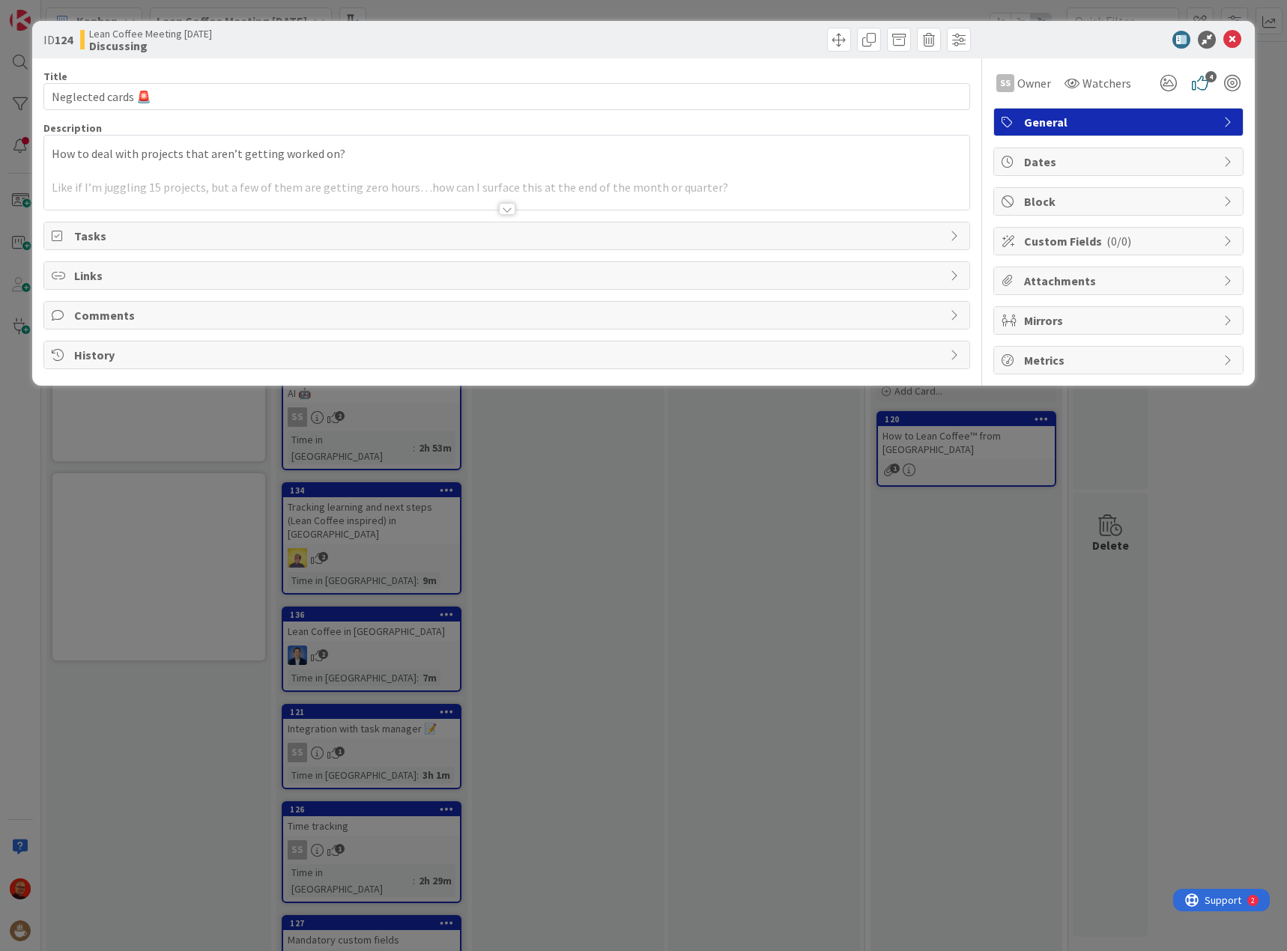
click at [311, 195] on div at bounding box center [506, 190] width 925 height 38
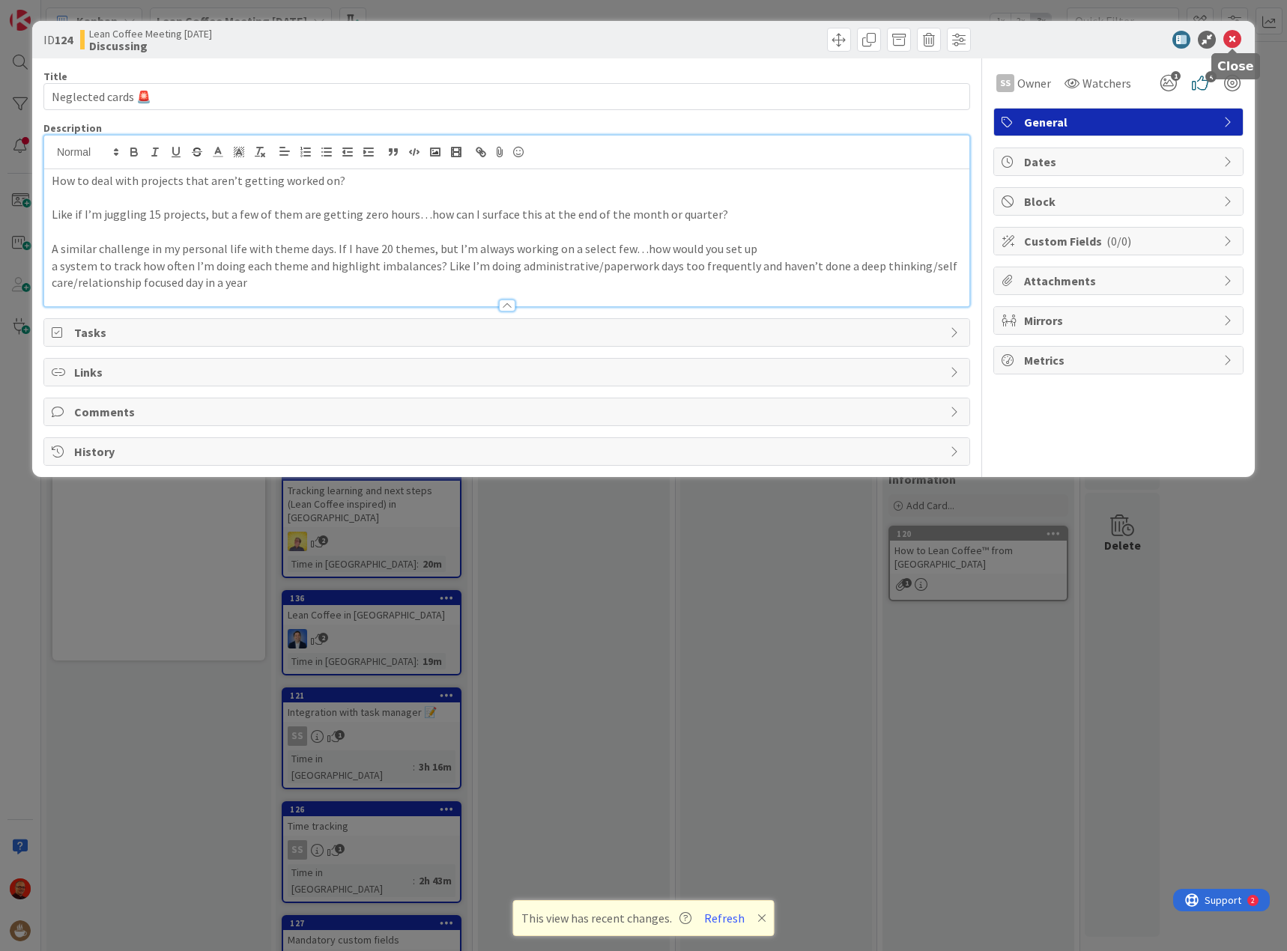
click at [1235, 42] on icon at bounding box center [1232, 40] width 18 height 18
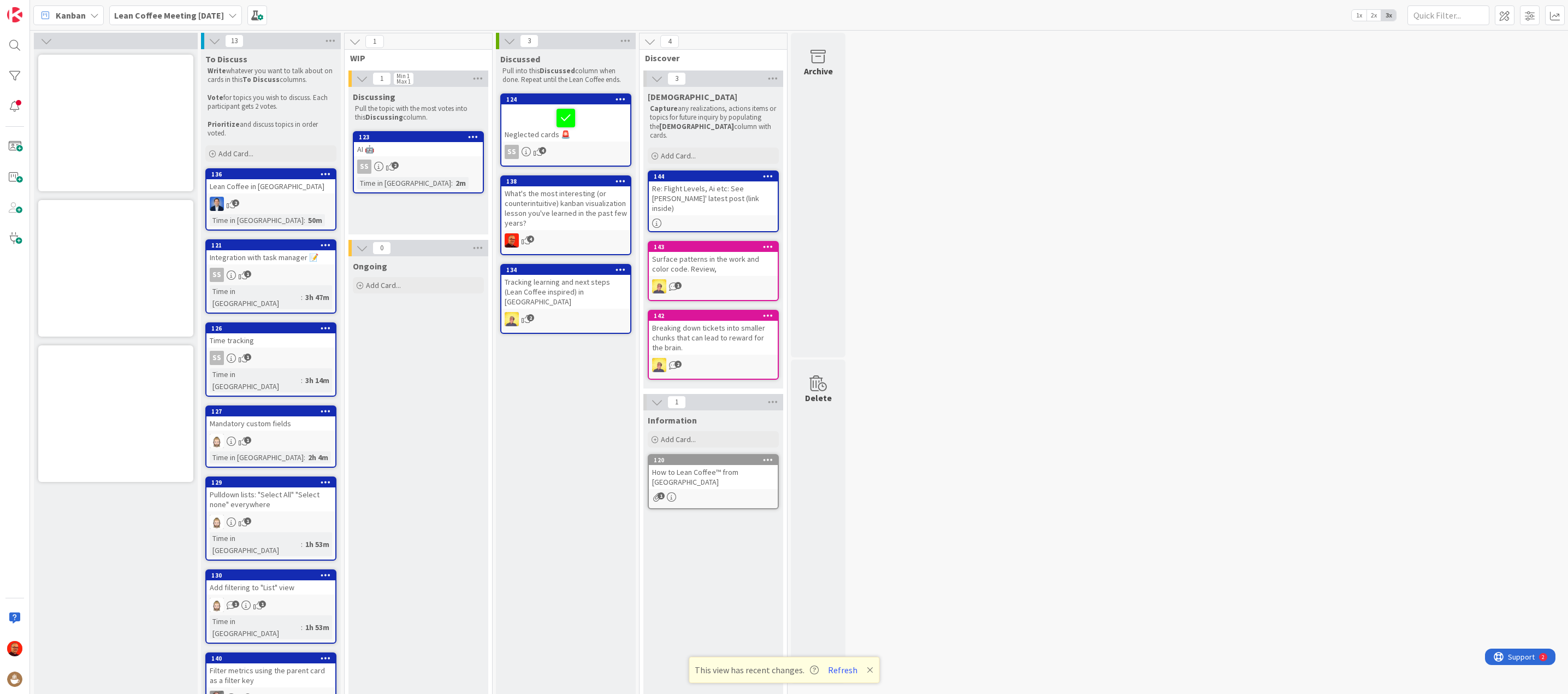
click at [528, 112] on div at bounding box center [566, 117] width 123 height 23
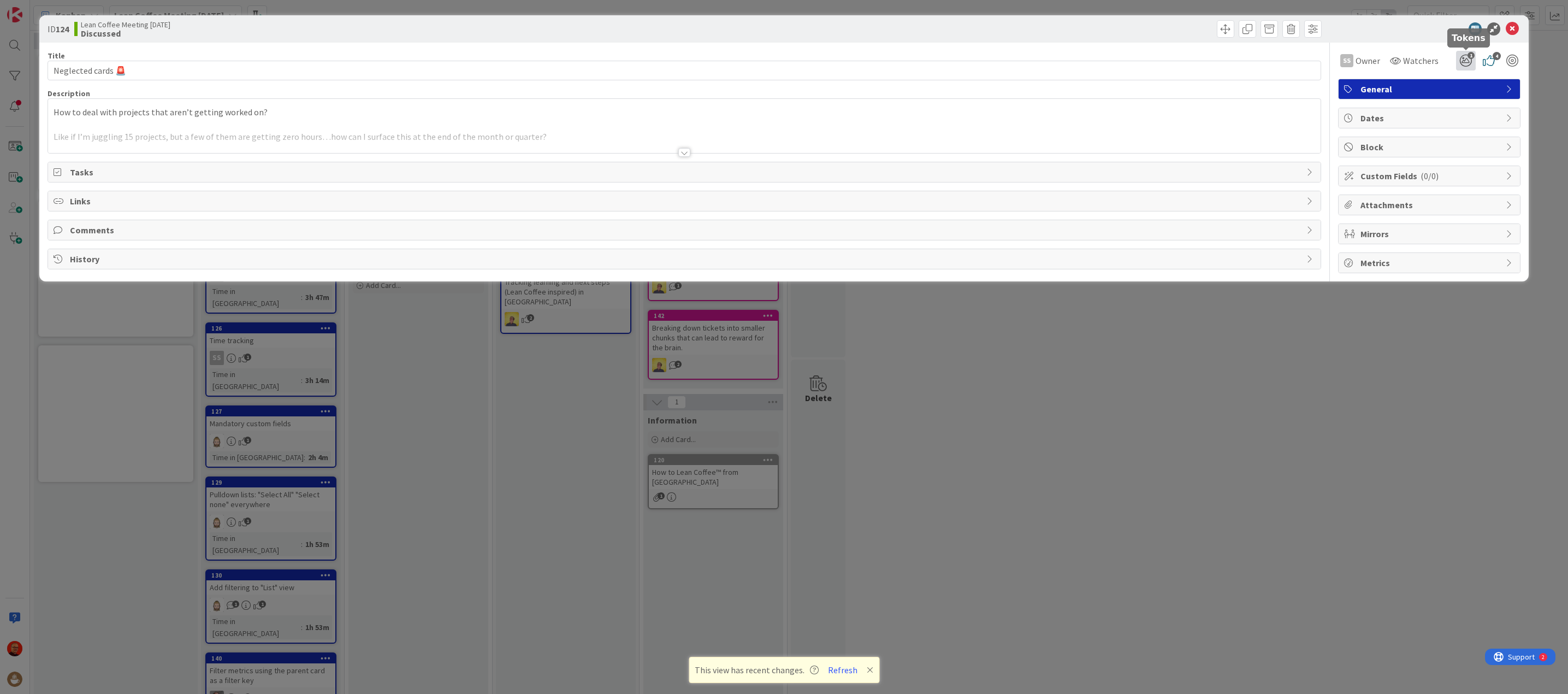
click at [1466, 59] on icon "1" at bounding box center [1465, 61] width 20 height 20
click at [1513, 27] on icon at bounding box center [1513, 29] width 13 height 13
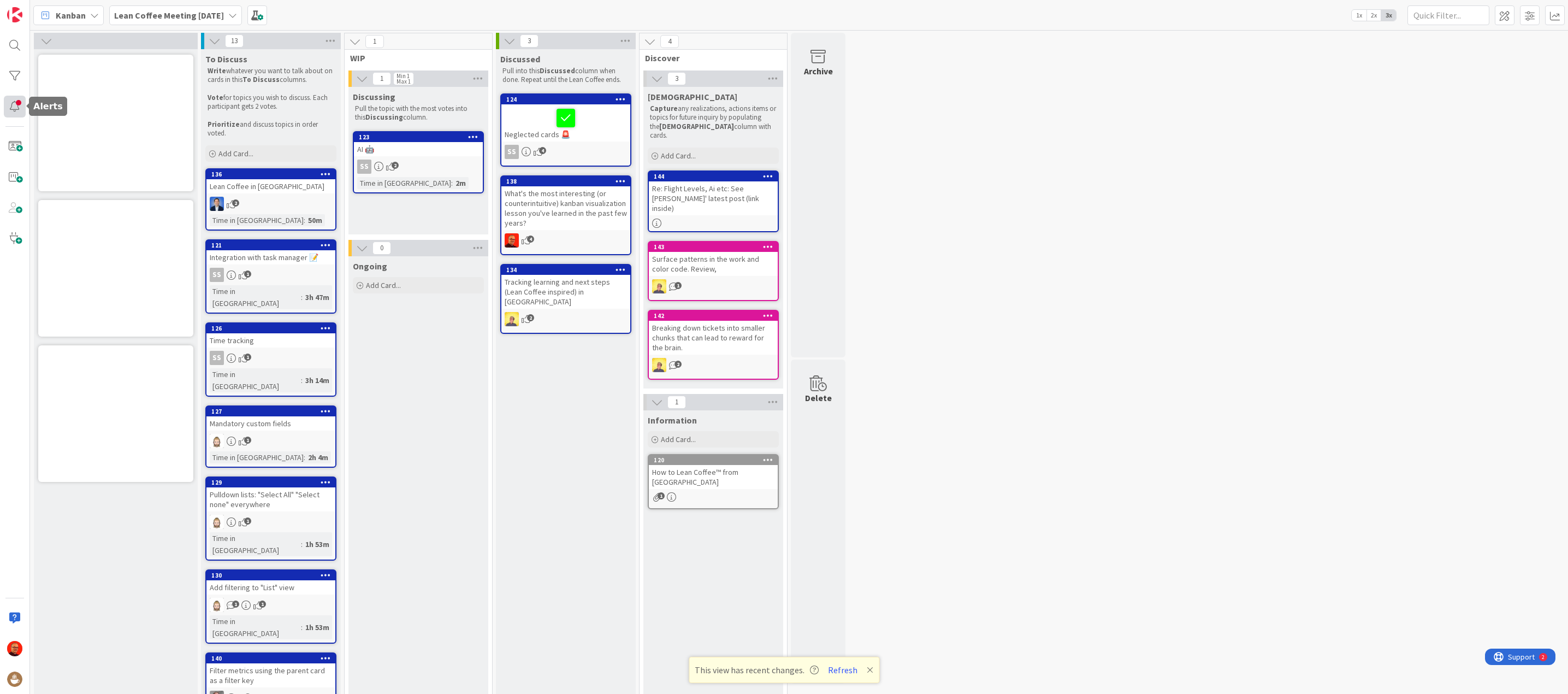
click at [17, 106] on div at bounding box center [15, 107] width 22 height 22
